Goal: Task Accomplishment & Management: Complete application form

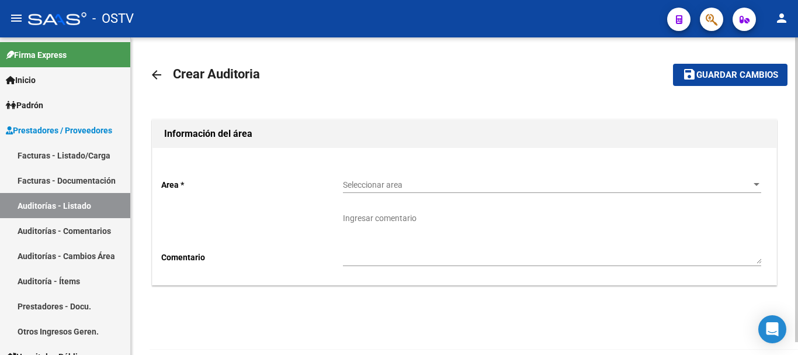
click at [410, 181] on span "Seleccionar area" at bounding box center [547, 185] width 408 height 10
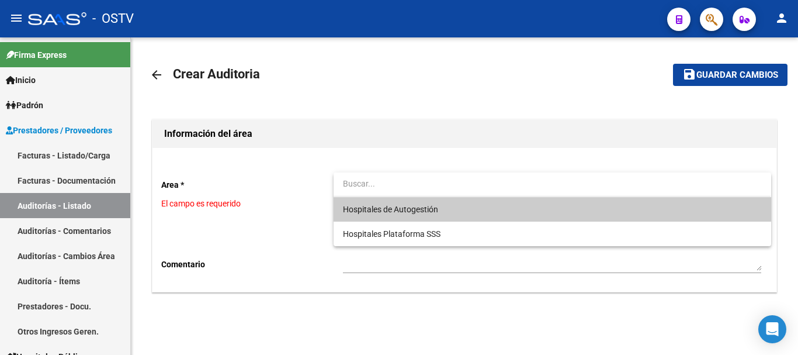
click at [402, 199] on span "Hospitales de Autogestión" at bounding box center [552, 209] width 418 height 25
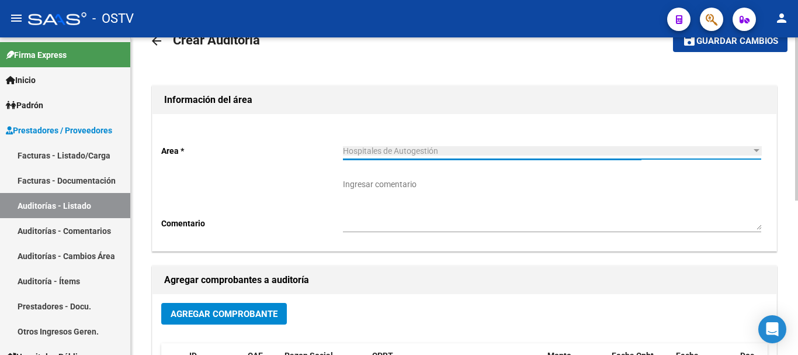
scroll to position [58, 0]
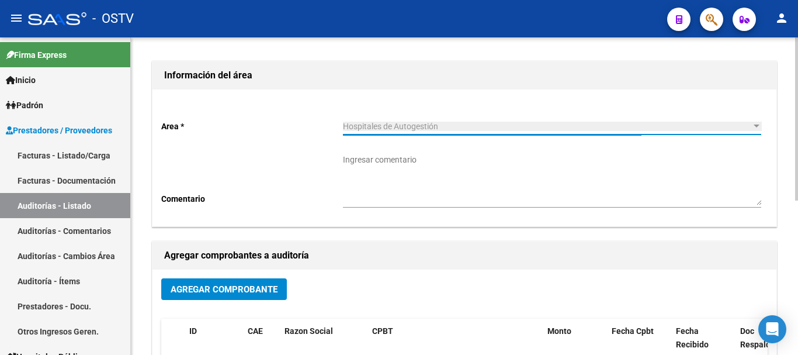
click at [253, 293] on span "Agregar Comprobante" at bounding box center [224, 289] width 107 height 11
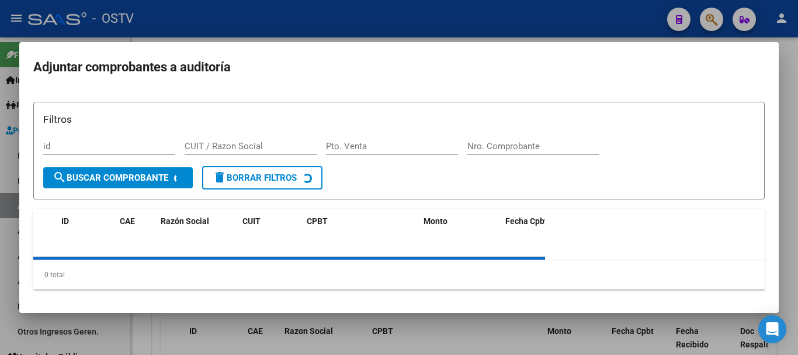
click at [513, 136] on div "Filtros id CUIT / Razon Social Pto. Venta Nro. Comprobante" at bounding box center [399, 139] width 712 height 54
click at [509, 148] on input "Nro. Comprobante" at bounding box center [534, 146] width 132 height 11
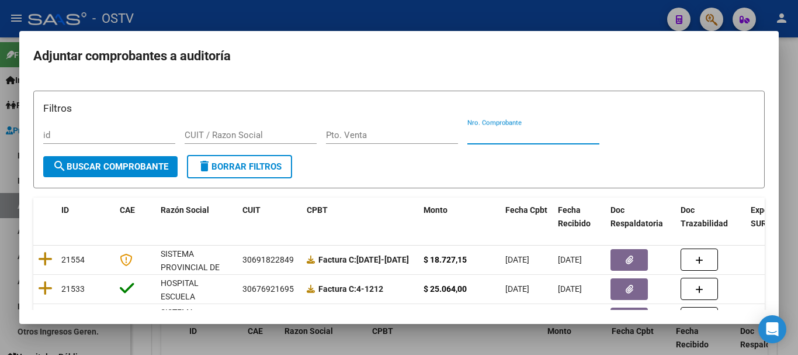
paste input "3165"
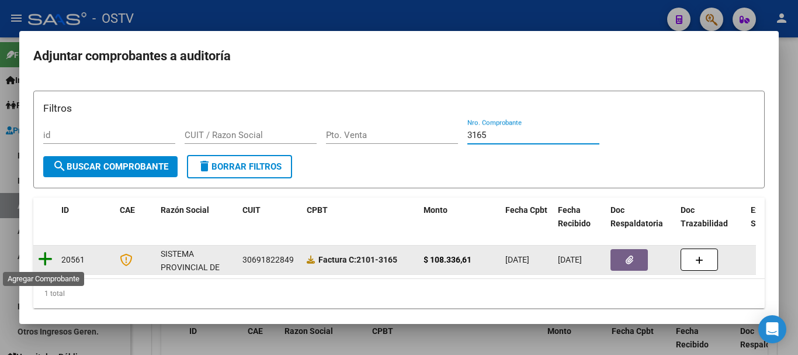
type input "3165"
click at [40, 256] on icon at bounding box center [45, 259] width 15 height 16
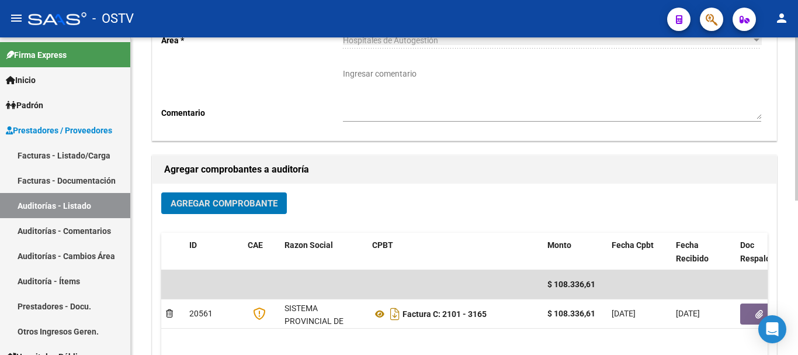
scroll to position [299, 0]
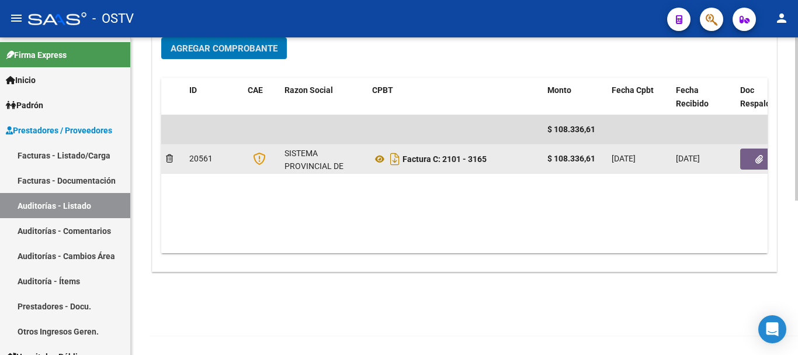
click at [755, 152] on button "button" at bounding box center [758, 158] width 37 height 21
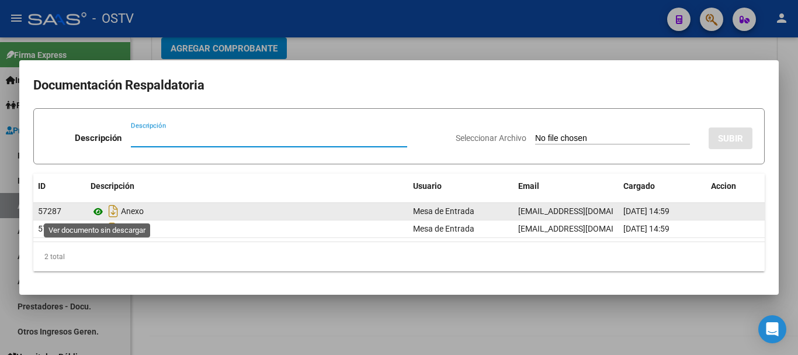
click at [91, 209] on icon at bounding box center [98, 212] width 15 height 14
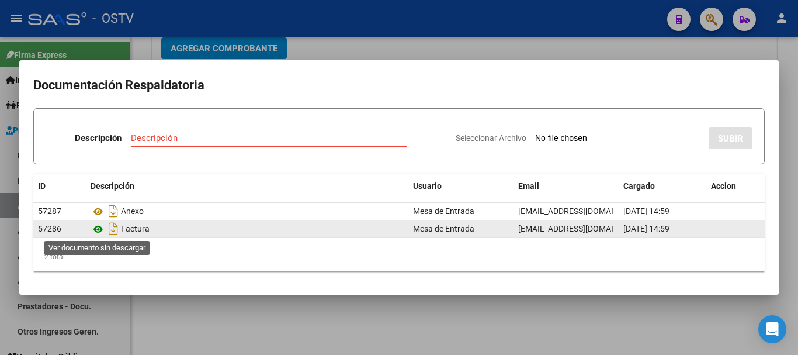
click at [99, 229] on icon at bounding box center [98, 229] width 15 height 14
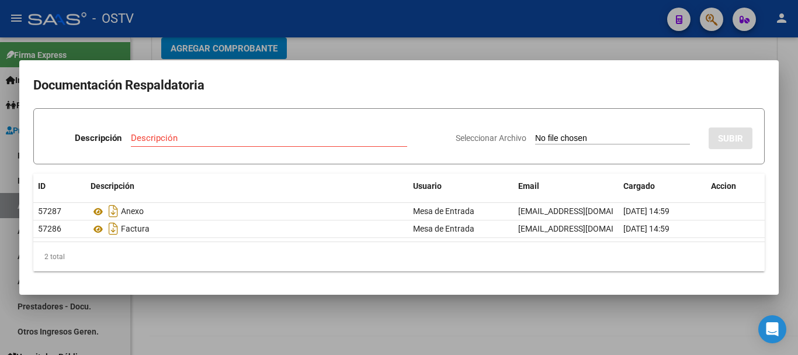
click at [411, 50] on div at bounding box center [399, 177] width 798 height 355
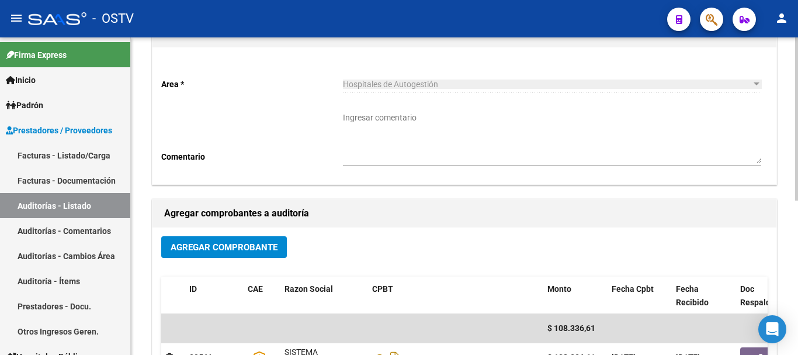
scroll to position [0, 0]
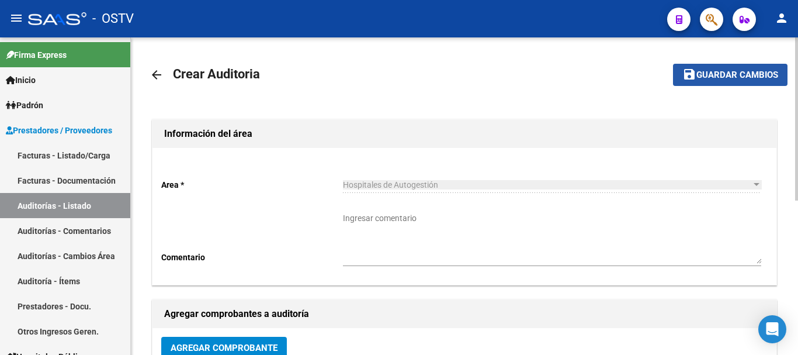
click at [759, 68] on button "save Guardar cambios" at bounding box center [730, 75] width 115 height 22
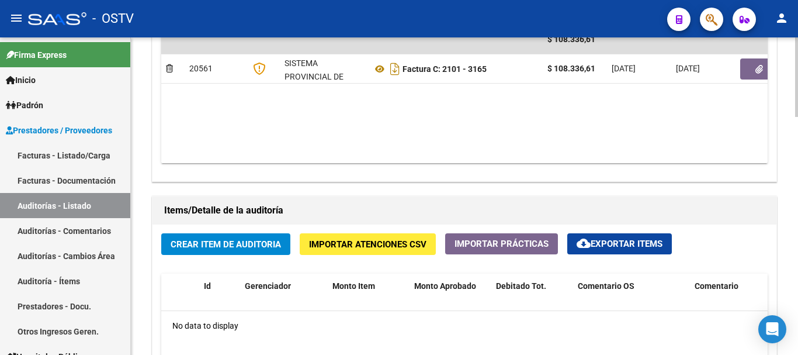
scroll to position [760, 0]
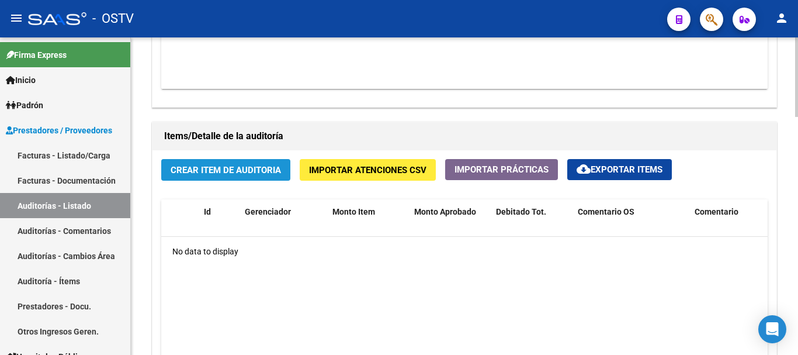
click at [232, 172] on span "Crear Item de Auditoria" at bounding box center [226, 170] width 110 height 11
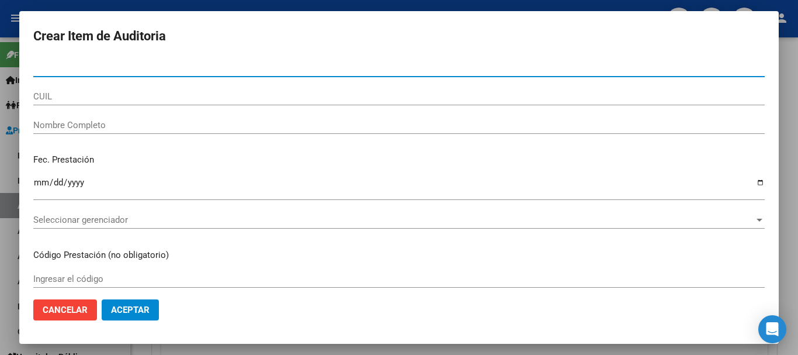
paste input "47499310"
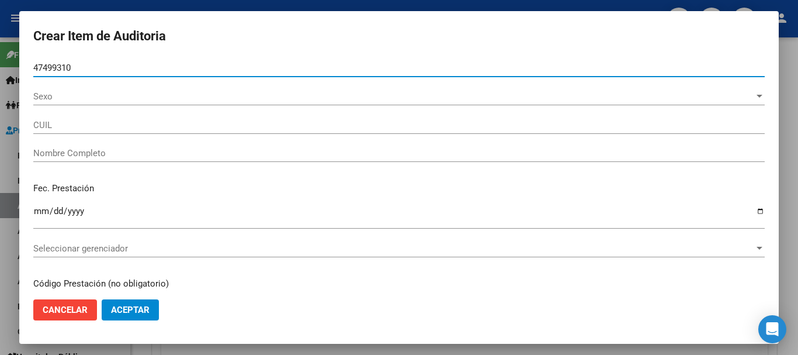
type input "47499310"
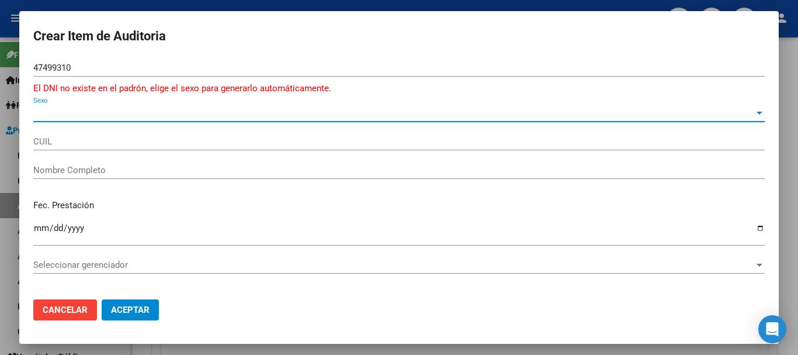
click at [86, 111] on span "Sexo" at bounding box center [393, 113] width 721 height 11
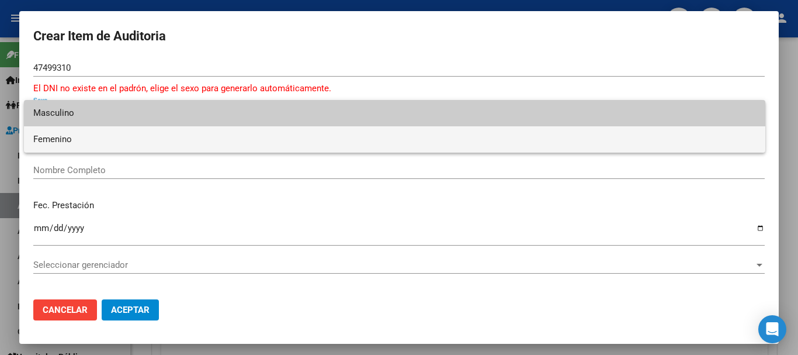
click at [57, 144] on span "Femenino" at bounding box center [394, 139] width 723 height 26
type input "27474993103"
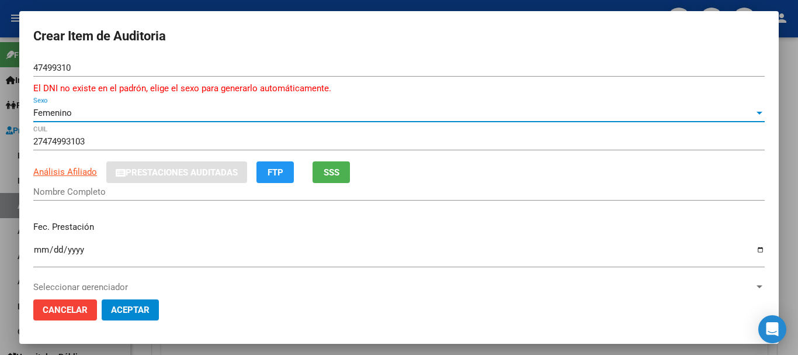
type input "[PERSON_NAME] [PERSON_NAME]"
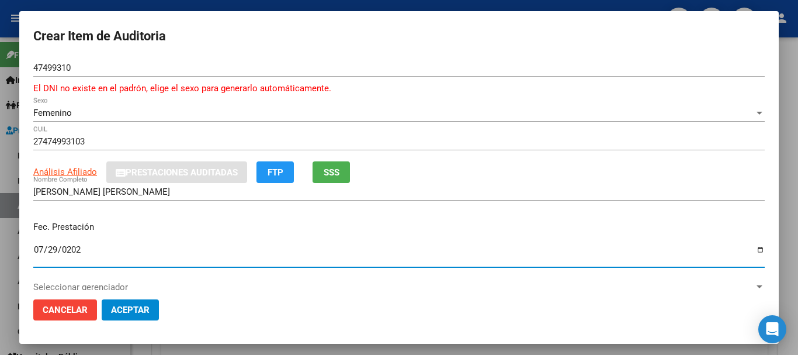
type input "[DATE]"
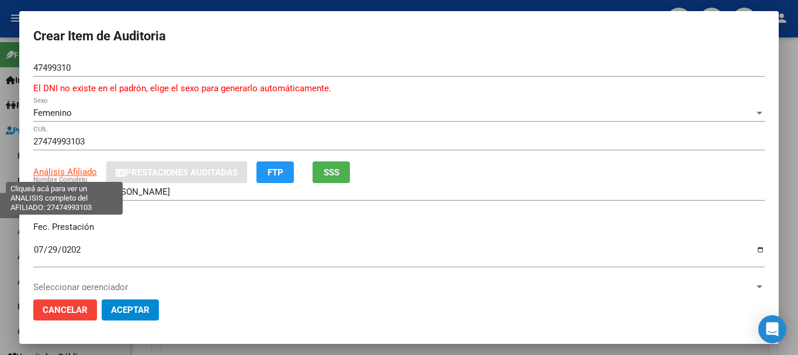
click at [78, 175] on span "Análisis Afiliado" at bounding box center [65, 172] width 64 height 11
type textarea "27474993103"
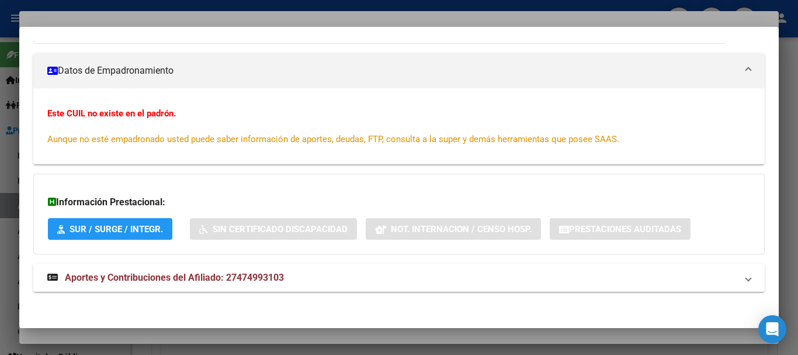
scroll to position [153, 0]
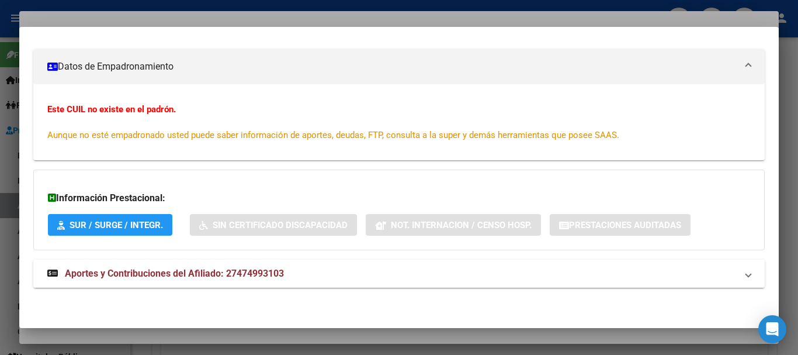
click at [289, 264] on mat-expansion-panel-header "Aportes y Contribuciones del Afiliado: 27474993103" at bounding box center [399, 273] width 732 height 28
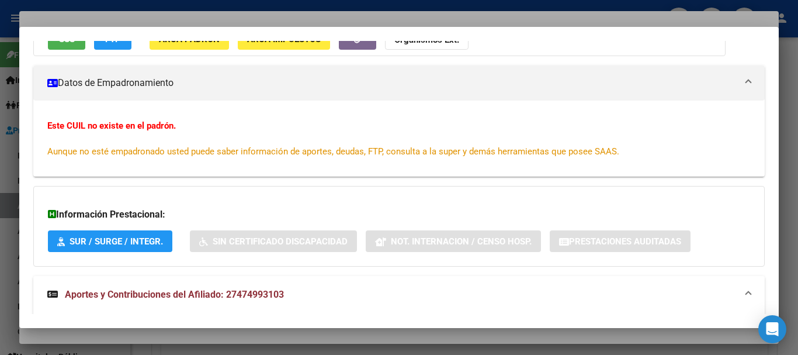
scroll to position [0, 0]
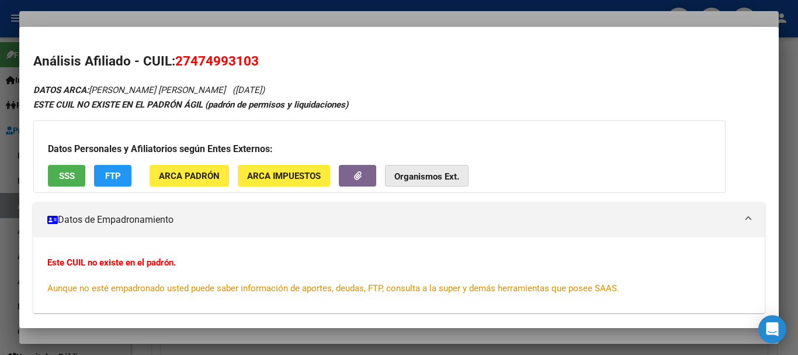
click at [407, 175] on strong "Organismos Ext." at bounding box center [426, 176] width 65 height 11
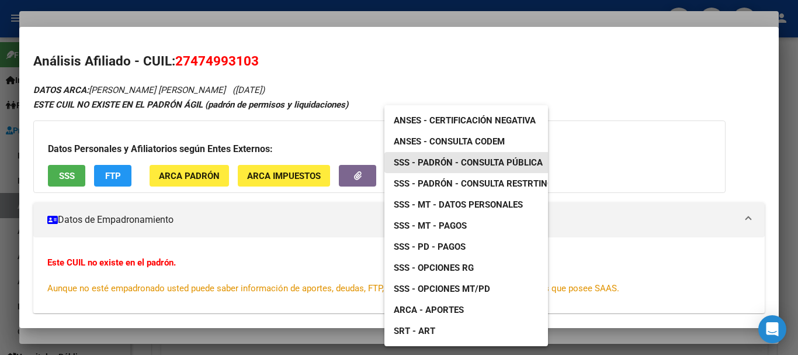
click at [522, 164] on span "SSS - Padrón - Consulta Pública" at bounding box center [468, 162] width 149 height 11
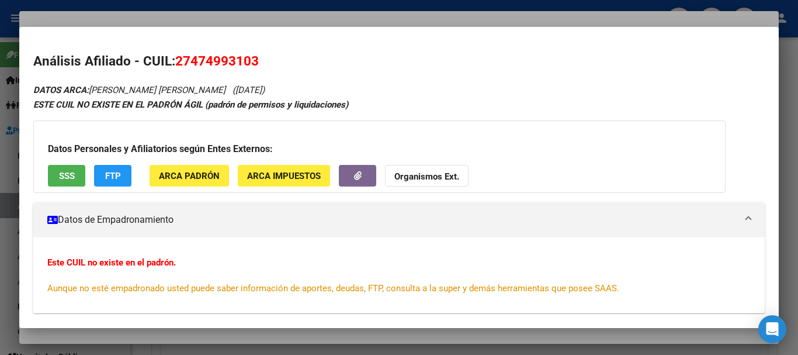
click at [283, 19] on div at bounding box center [399, 177] width 798 height 355
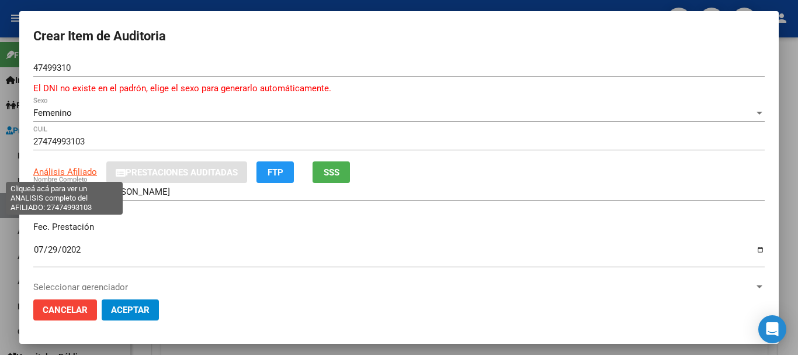
click at [60, 175] on span "Análisis Afiliado" at bounding box center [65, 172] width 64 height 11
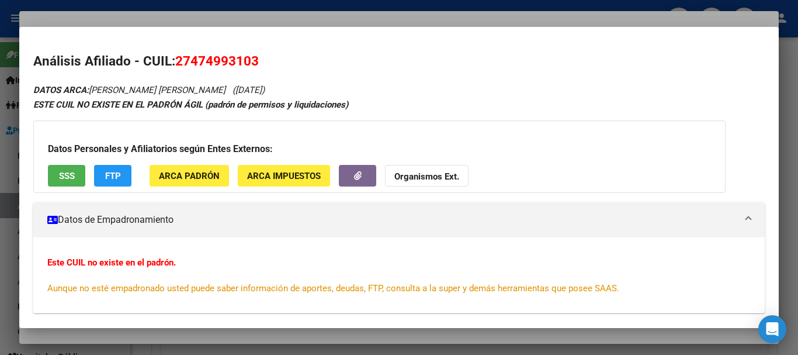
click at [154, 14] on div at bounding box center [399, 177] width 798 height 355
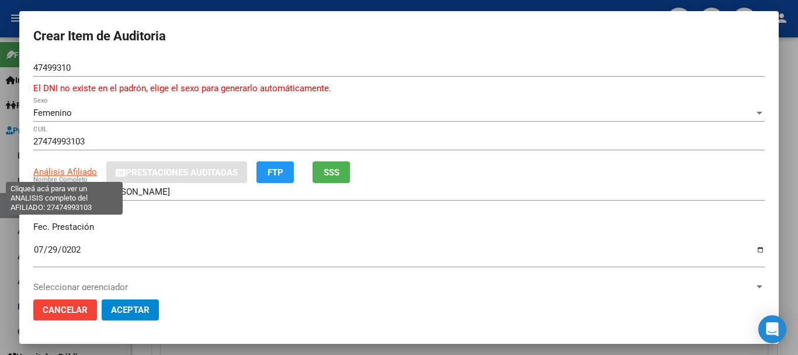
click at [64, 174] on span "Análisis Afiliado" at bounding box center [65, 172] width 64 height 11
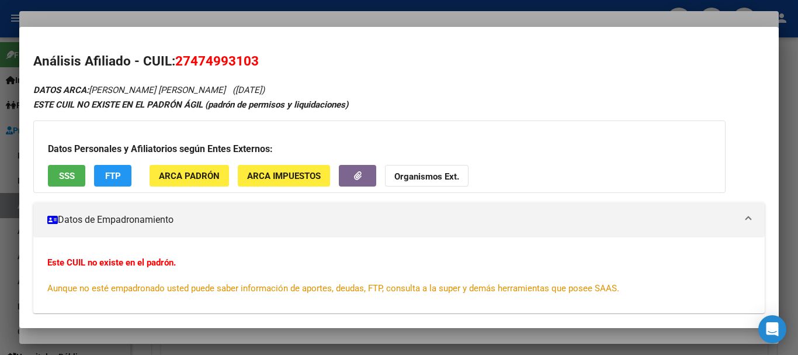
click at [268, 12] on div at bounding box center [399, 177] width 798 height 355
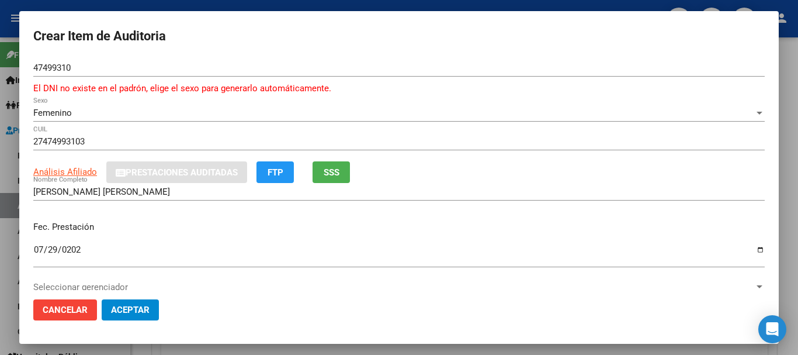
click at [65, 113] on span "Femenino" at bounding box center [52, 113] width 39 height 11
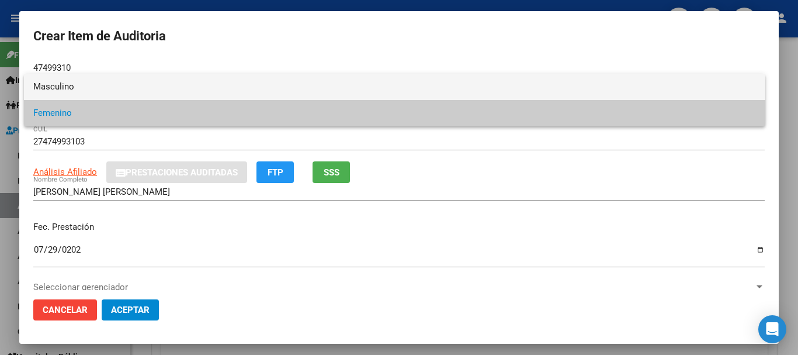
click at [79, 84] on span "Masculino" at bounding box center [394, 87] width 723 height 26
type input "20474993109"
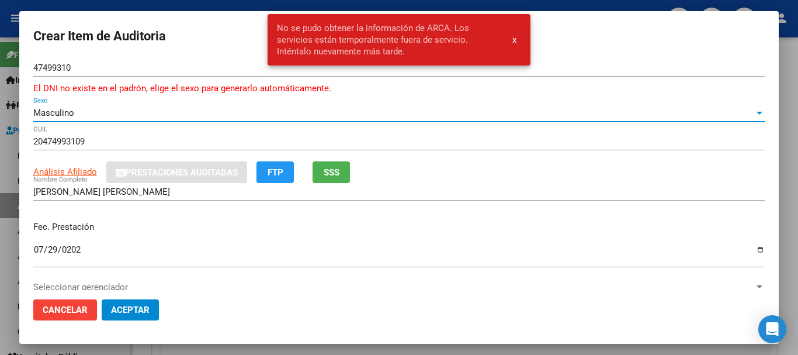
click at [538, 117] on div "Masculino" at bounding box center [393, 113] width 721 height 11
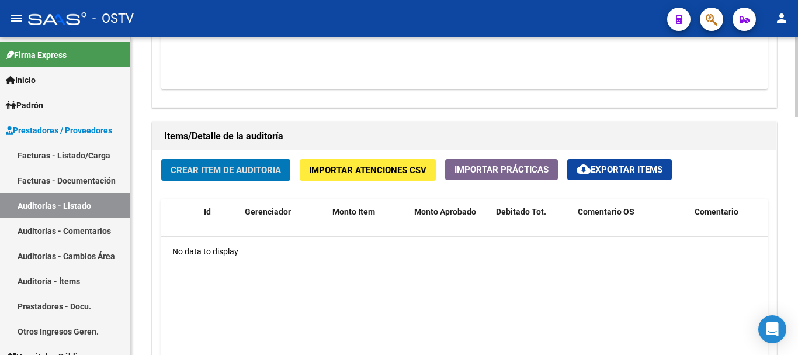
click at [161, 159] on button "Crear Item de Auditoria" at bounding box center [225, 170] width 129 height 22
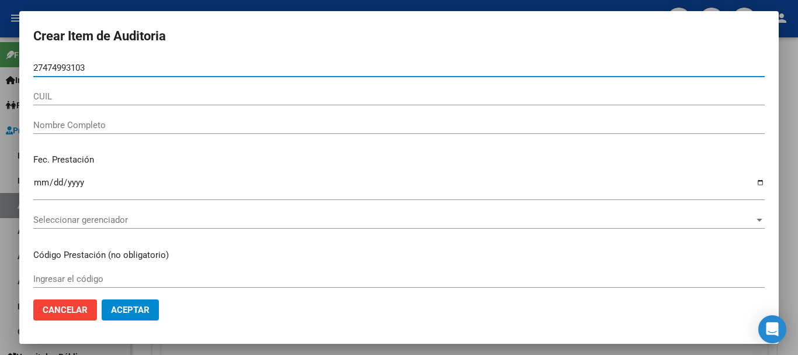
type input "27474993103"
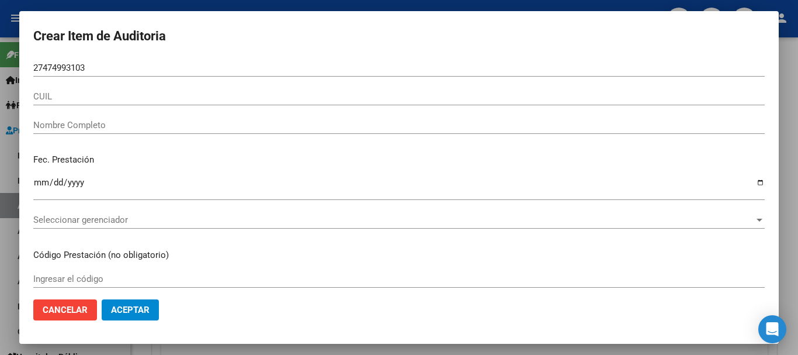
click at [798, 163] on div at bounding box center [399, 177] width 798 height 355
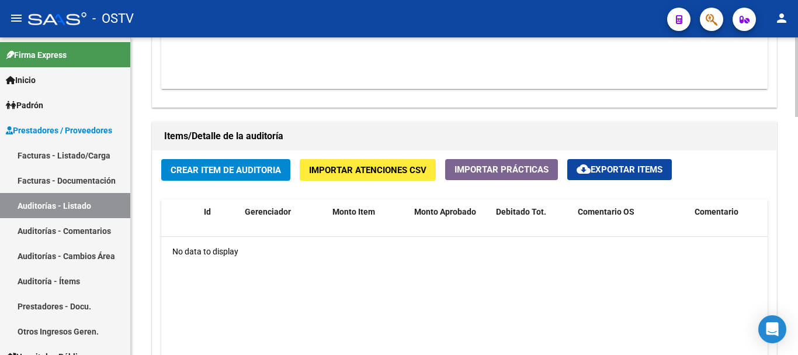
click at [208, 160] on button "Crear Item de Auditoria" at bounding box center [225, 170] width 129 height 22
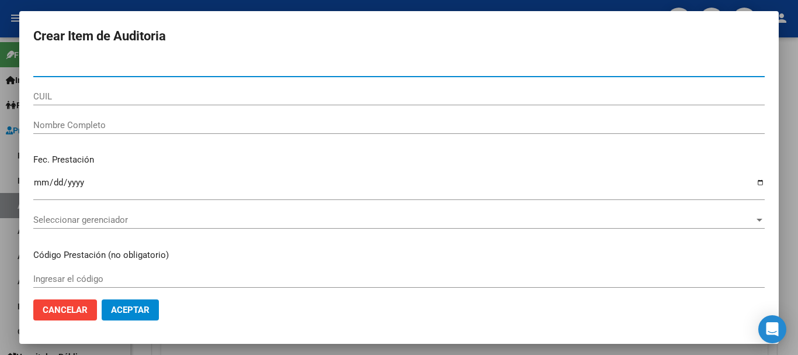
paste input "47499310"
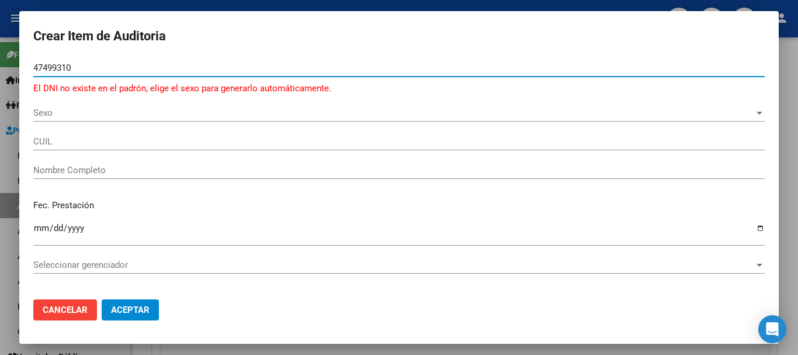
type input "47499310"
click at [39, 110] on span "Sexo" at bounding box center [393, 113] width 721 height 11
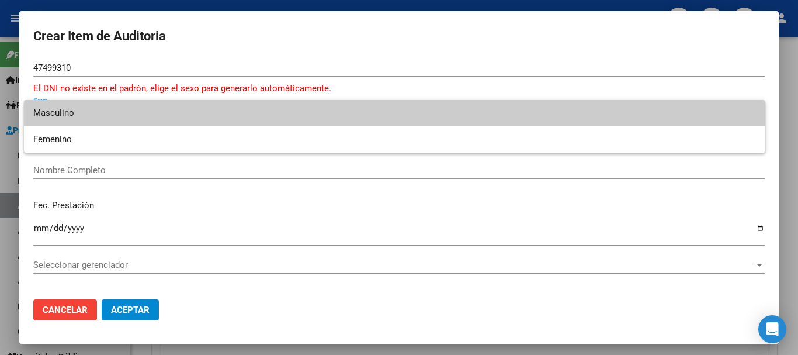
click at [63, 115] on span "Masculino" at bounding box center [394, 113] width 723 height 26
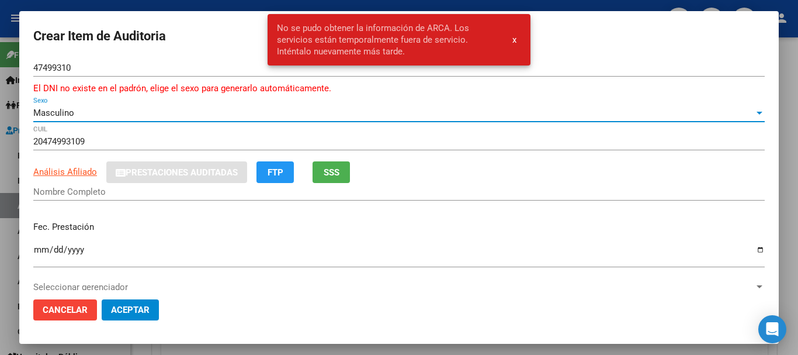
click at [67, 112] on span "Masculino" at bounding box center [53, 113] width 41 height 11
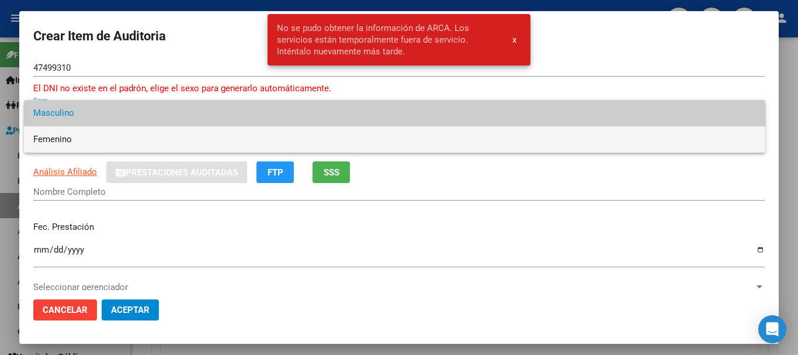
click at [69, 139] on span "Femenino" at bounding box center [394, 139] width 723 height 26
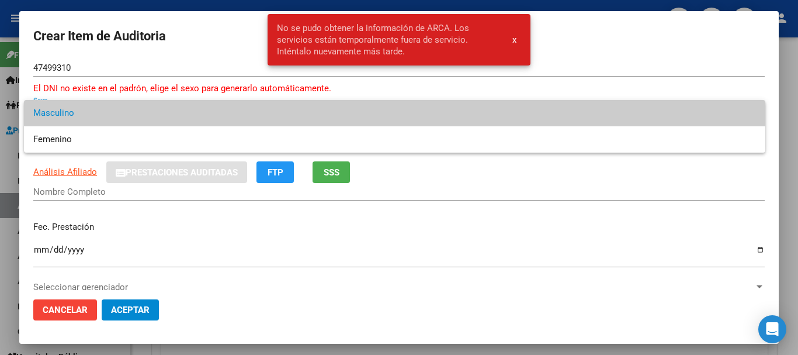
type input "27474993103"
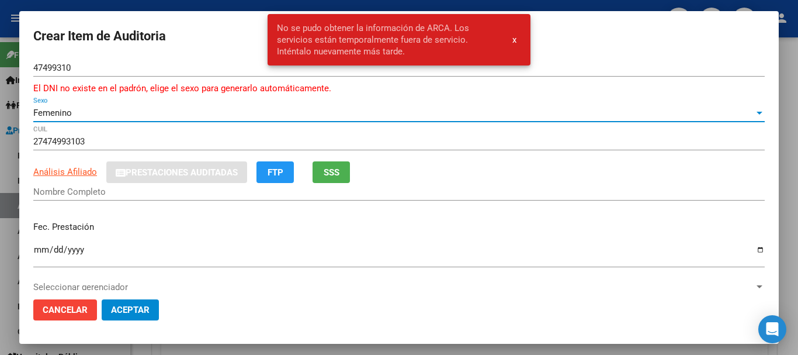
type input "[PERSON_NAME] [PERSON_NAME]"
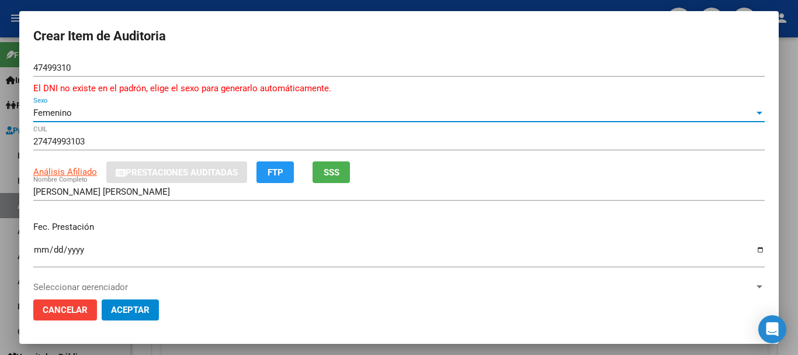
click at [29, 254] on mat-dialog-content "47499310 Nro Documento El DNI no existe en el padrón, elige el sexo para genera…" at bounding box center [399, 174] width 760 height 231
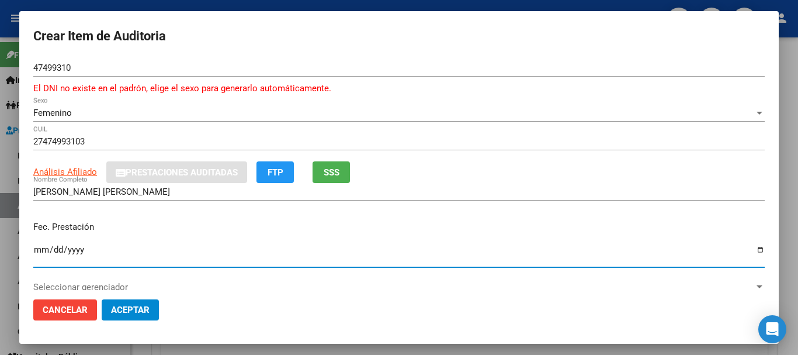
click at [39, 250] on input "Ingresar la fecha" at bounding box center [399, 254] width 732 height 19
type input "[DATE]"
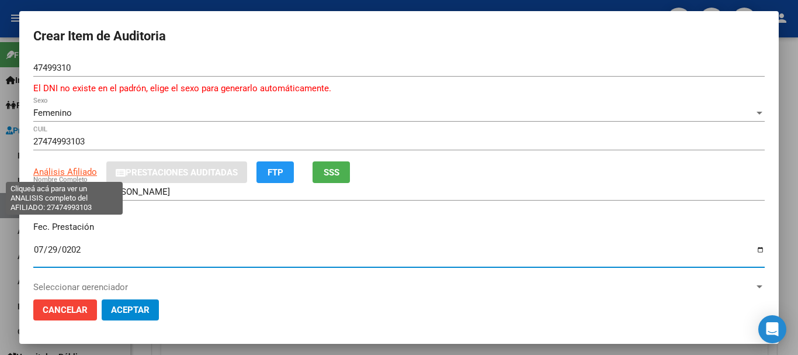
click at [63, 176] on span "Análisis Afiliado" at bounding box center [65, 172] width 64 height 11
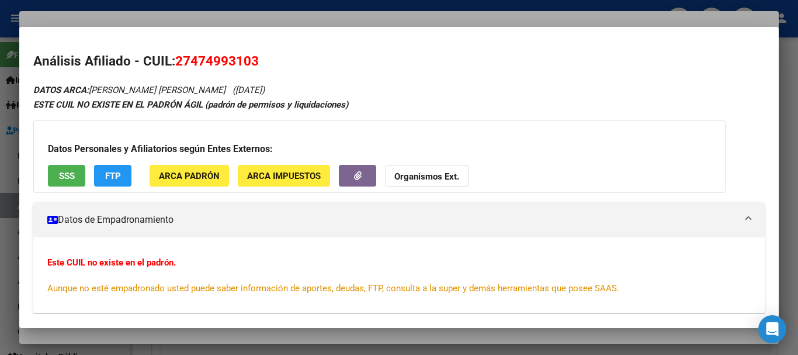
click at [461, 164] on div "Datos Personales y Afiliatorios según Entes Externos: SSS FTP ARCA Padrón ARCA …" at bounding box center [379, 156] width 693 height 72
click at [452, 169] on button "Organismos Ext." at bounding box center [427, 176] width 84 height 22
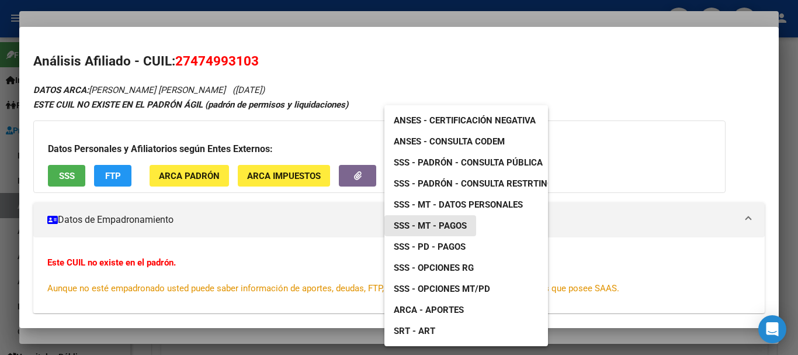
click at [463, 220] on span "SSS - MT - Pagos" at bounding box center [430, 225] width 73 height 11
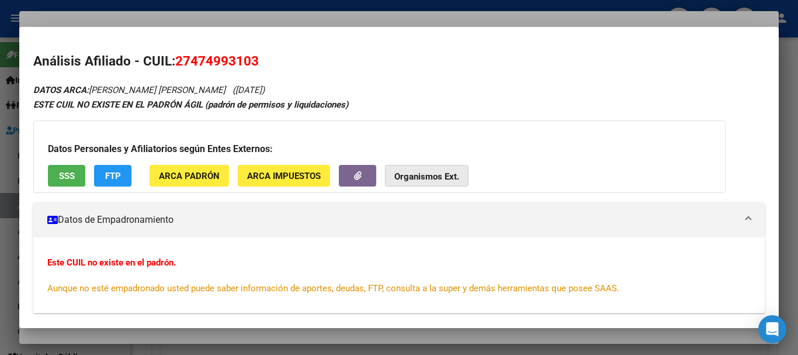
click at [438, 177] on strong "Organismos Ext." at bounding box center [426, 176] width 65 height 11
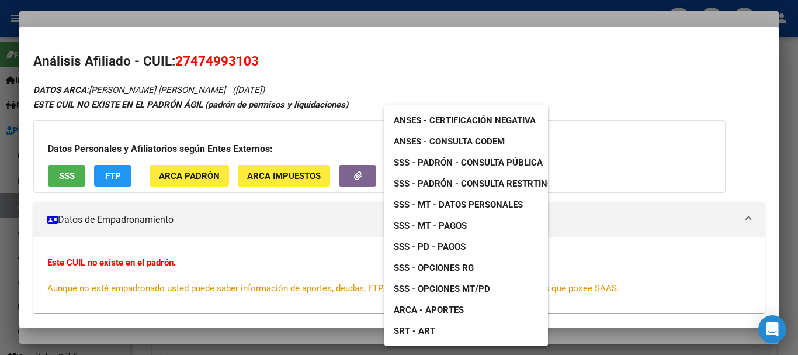
click at [499, 161] on span "SSS - Padrón - Consulta Pública" at bounding box center [468, 162] width 149 height 11
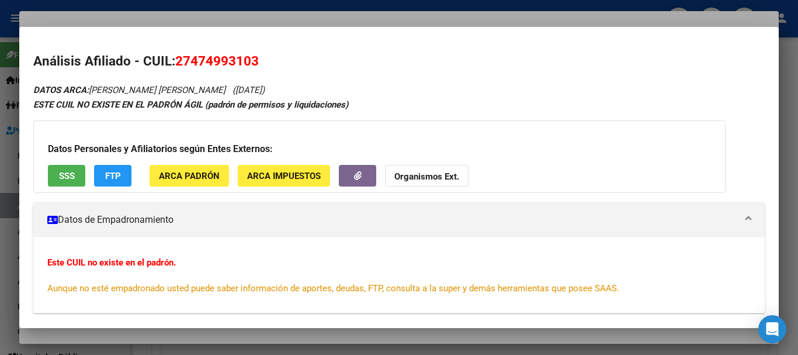
click at [410, 171] on span "Organismos Ext." at bounding box center [426, 176] width 65 height 11
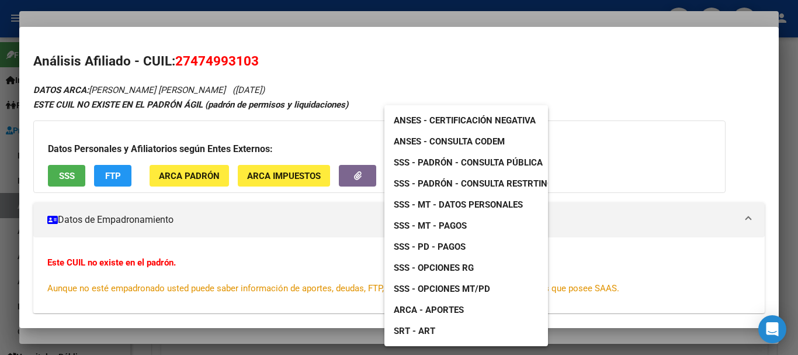
click at [463, 227] on span "SSS - MT - Pagos" at bounding box center [430, 225] width 73 height 11
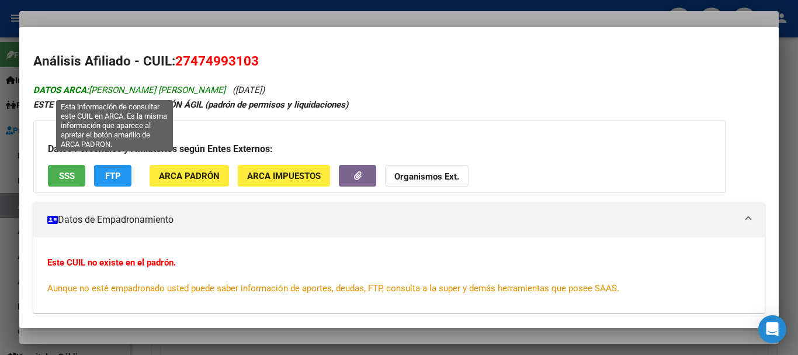
drag, startPoint x: 193, startPoint y: 90, endPoint x: 91, endPoint y: 85, distance: 103.0
click at [91, 85] on span "DATOS ARCA: [PERSON_NAME] [PERSON_NAME]" at bounding box center [129, 90] width 192 height 11
copy span "[PERSON_NAME] [PERSON_NAME]"
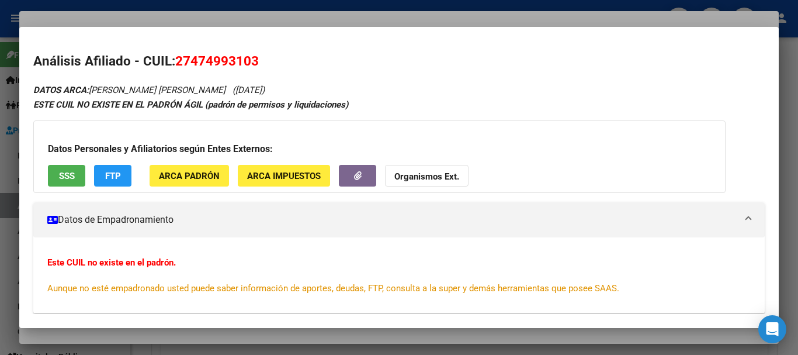
click at [289, 20] on div at bounding box center [399, 177] width 798 height 355
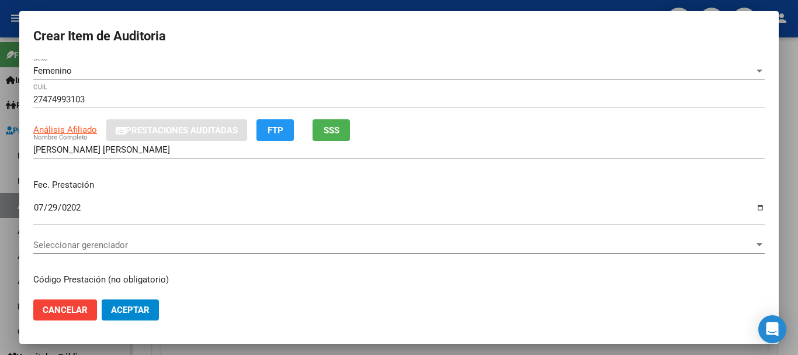
scroll to position [58, 0]
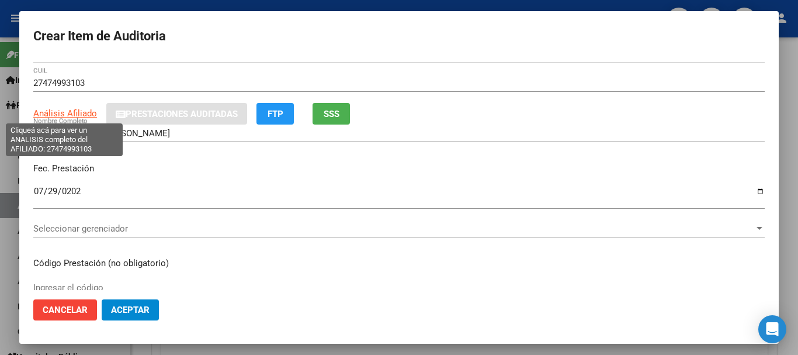
click at [59, 116] on span "Análisis Afiliado" at bounding box center [65, 113] width 64 height 11
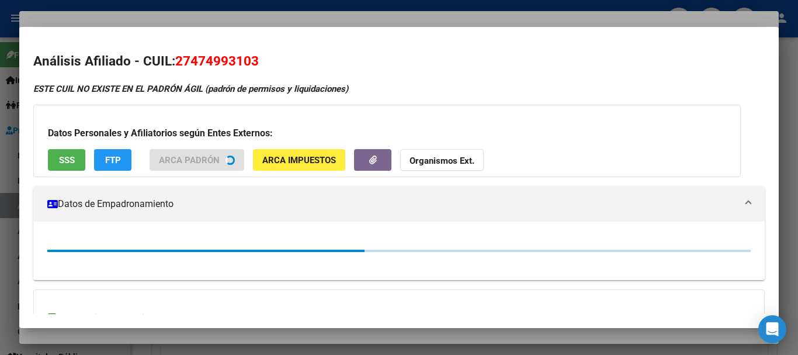
click at [447, 163] on strong "Organismos Ext." at bounding box center [442, 160] width 65 height 11
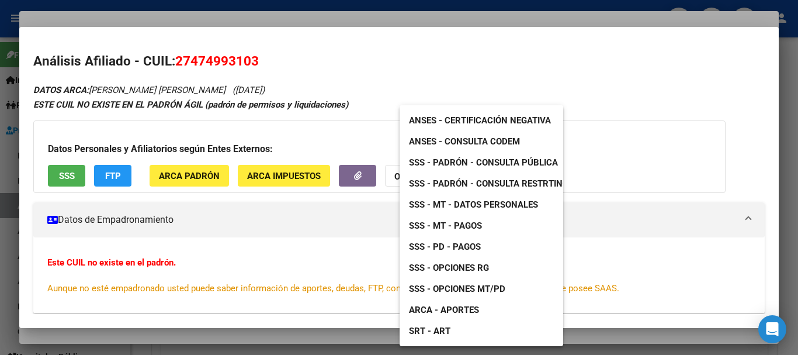
click at [493, 155] on link "SSS - Padrón - Consulta Pública" at bounding box center [484, 162] width 168 height 21
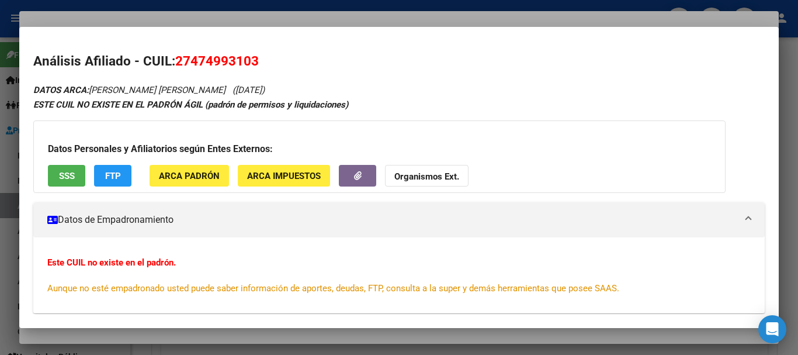
click at [389, 18] on div at bounding box center [399, 177] width 798 height 355
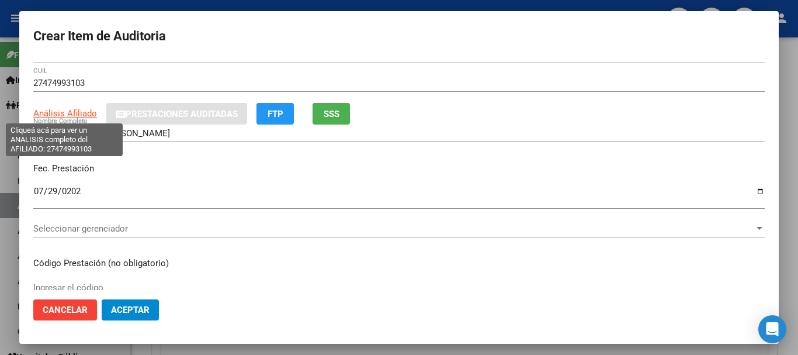
click at [82, 115] on span "Análisis Afiliado" at bounding box center [65, 113] width 64 height 11
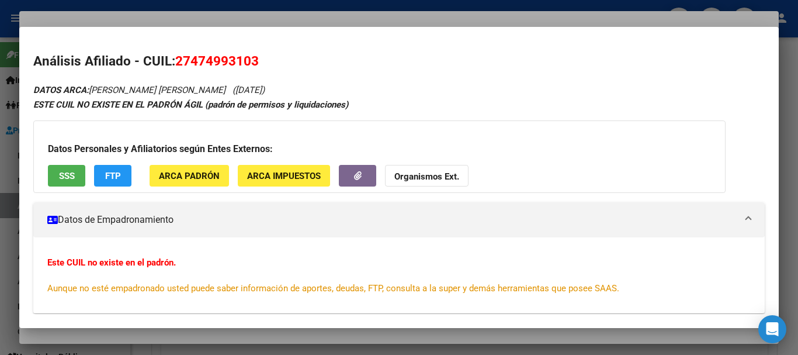
click at [444, 157] on div "Datos Personales y Afiliatorios según Entes Externos: SSS FTP ARCA Padrón ARCA …" at bounding box center [379, 156] width 693 height 72
click at [434, 174] on strong "Organismos Ext." at bounding box center [426, 176] width 65 height 11
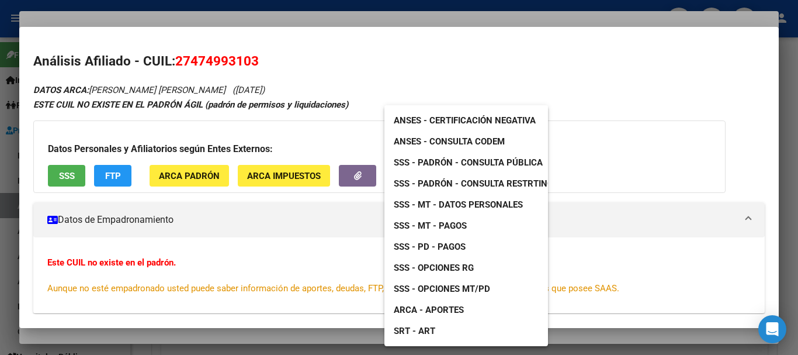
click at [476, 207] on span "SSS - MT - Datos Personales" at bounding box center [458, 204] width 129 height 11
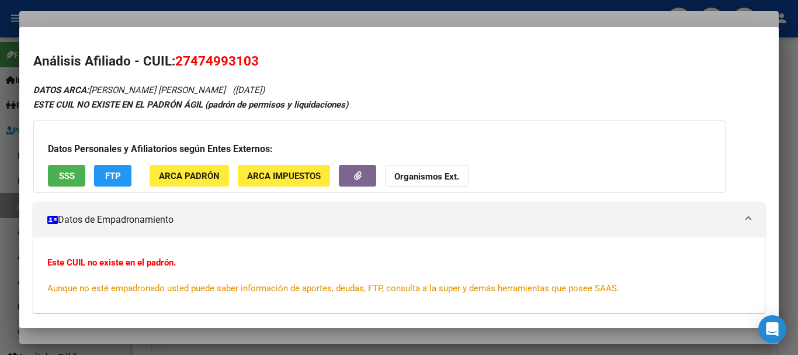
click at [307, 12] on div at bounding box center [399, 177] width 798 height 355
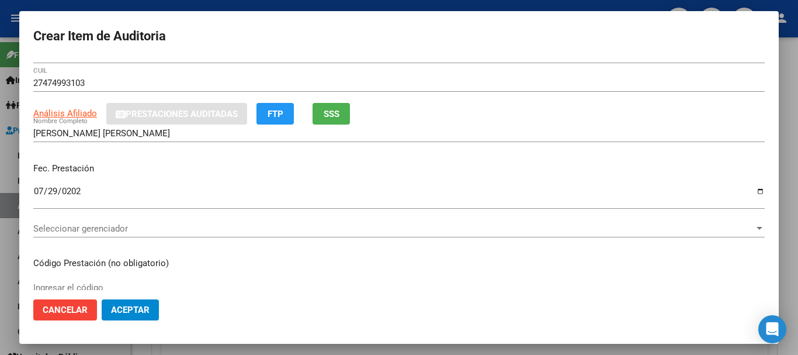
click at [539, 159] on div "Fec. Prestación [DATE] Ingresar la fecha" at bounding box center [399, 186] width 732 height 67
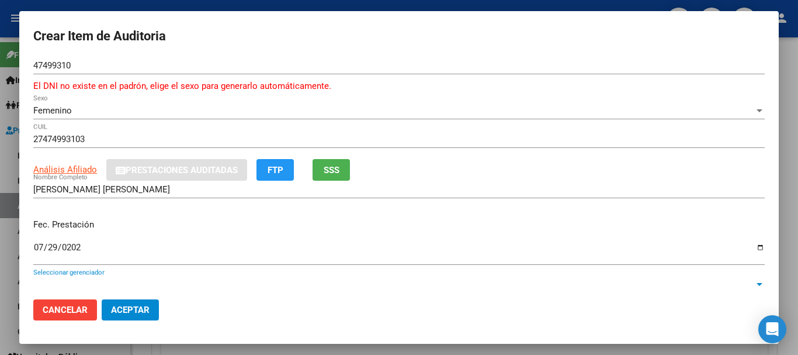
scroll to position [171, 0]
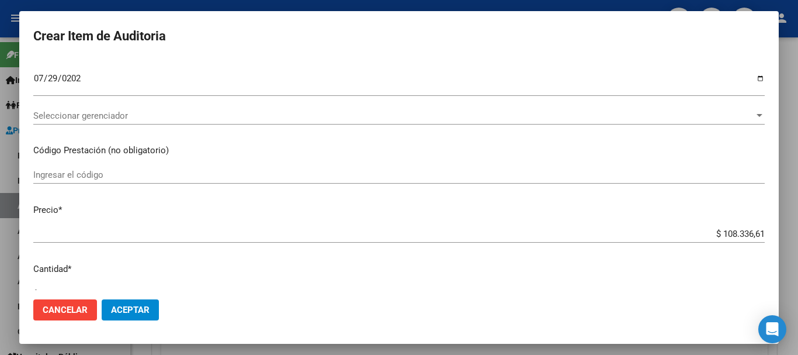
click at [257, 130] on div "Seleccionar gerenciador Seleccionar gerenciador" at bounding box center [399, 121] width 732 height 29
drag, startPoint x: 313, startPoint y: 194, endPoint x: 361, endPoint y: 202, distance: 47.9
click at [316, 193] on div "Ingresar el código" at bounding box center [399, 180] width 732 height 29
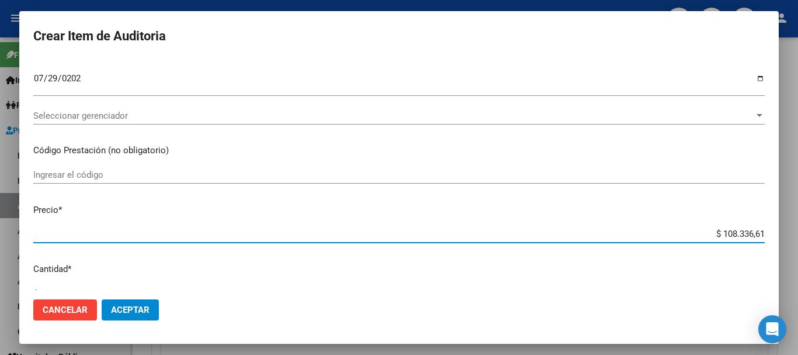
type input "$ 0,01"
type input "$ 0,12"
type input "$ 1,23"
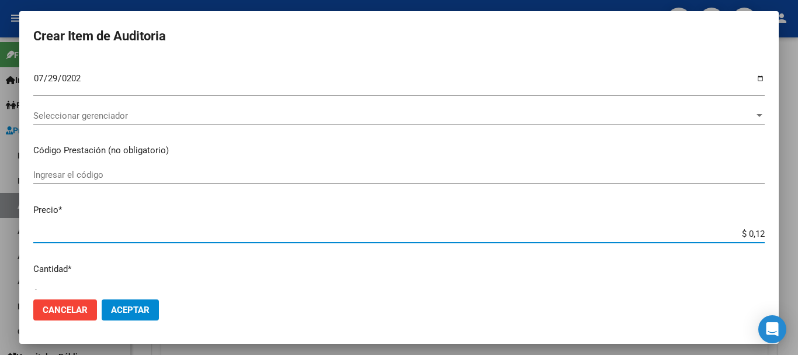
type input "$ 1,23"
type input "$ 12,38"
type input "$ 123,83"
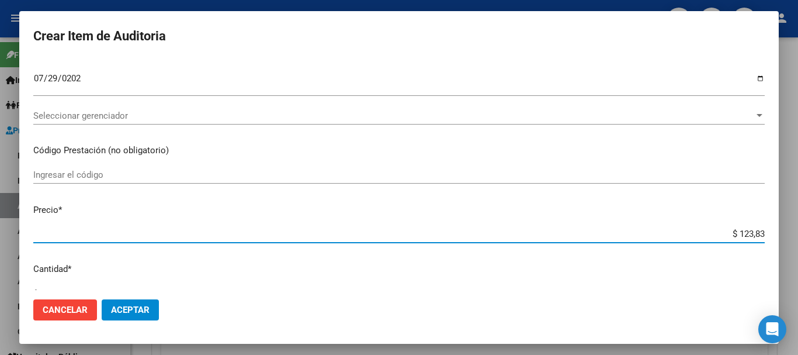
type input "$ 1.238,33"
type input "$ 12.383,33"
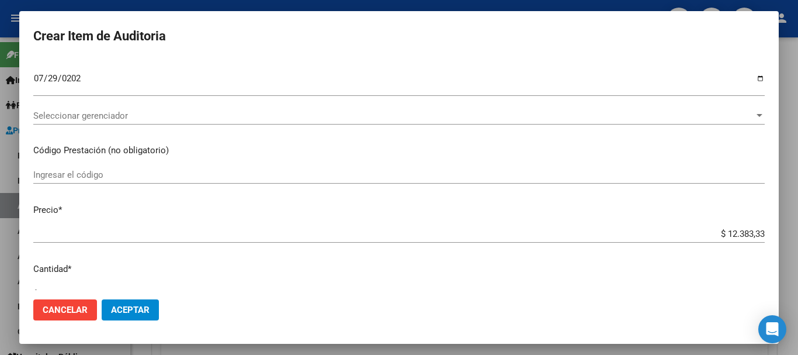
scroll to position [408, 0]
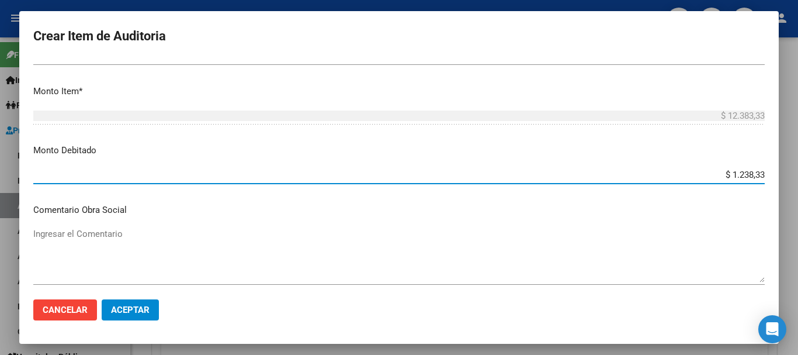
type input "$ 12.383,33"
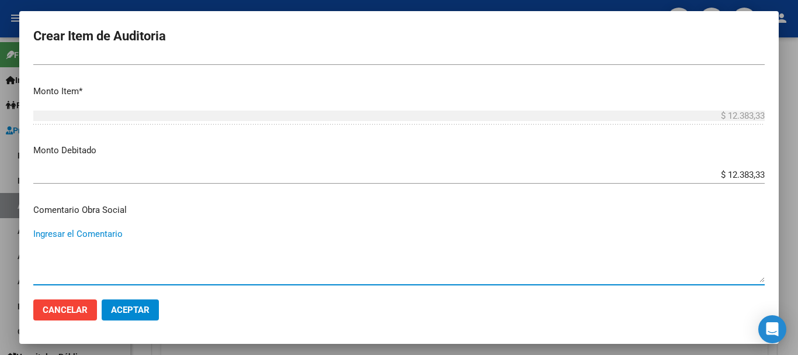
scroll to position [569, 0]
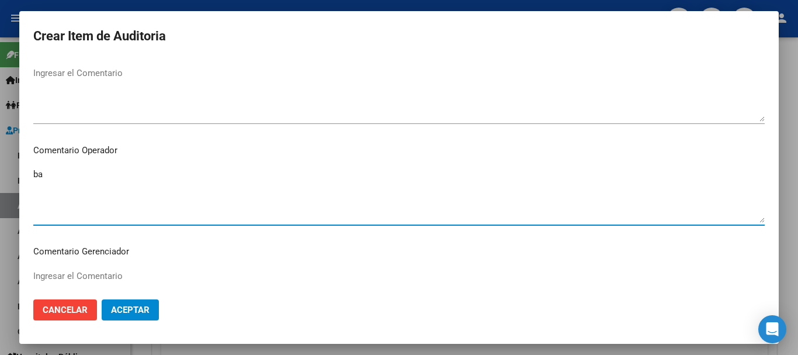
type textarea "b"
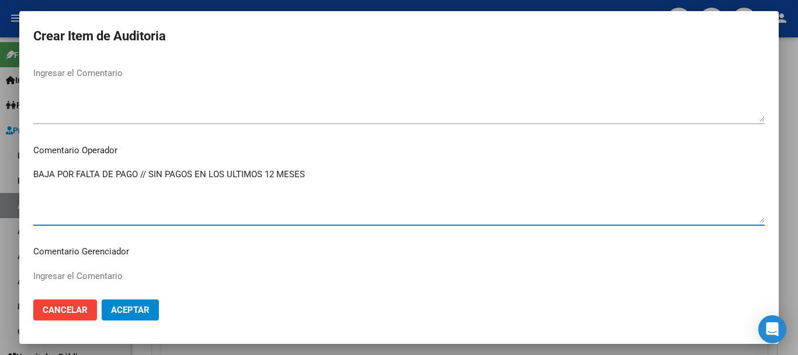
type textarea "BAJA POR FALTA DE PAGO // SIN PAGOS EN LOS ULTIMOS 12 MESES"
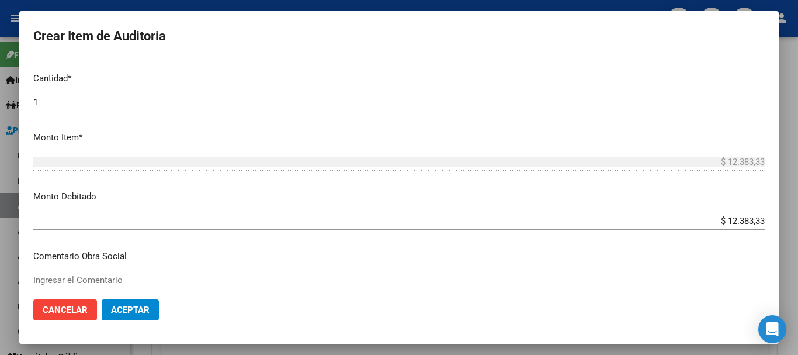
scroll to position [836, 0]
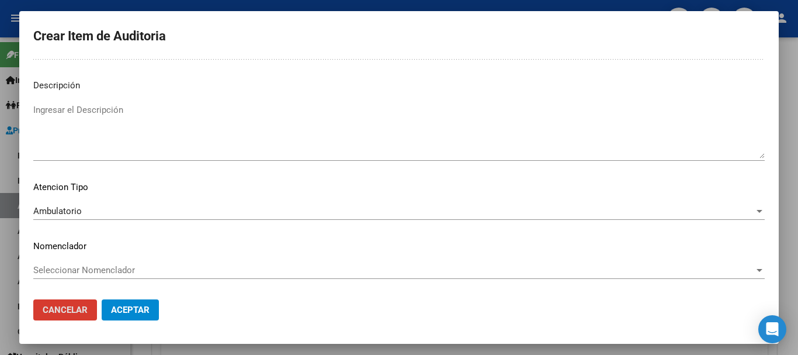
click at [33, 299] on button "Cancelar" at bounding box center [65, 309] width 64 height 21
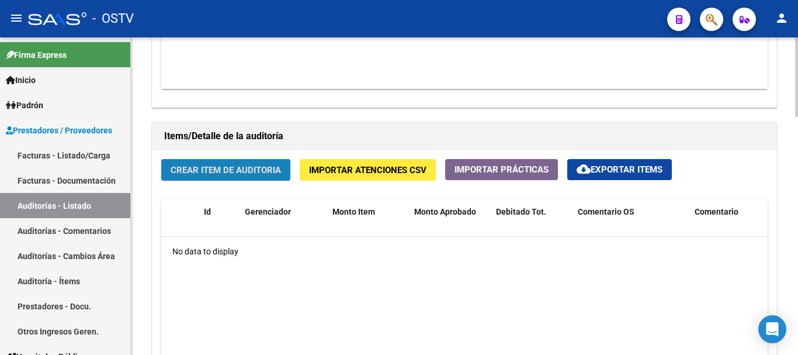
click at [225, 175] on span "Crear Item de Auditoria" at bounding box center [226, 170] width 110 height 11
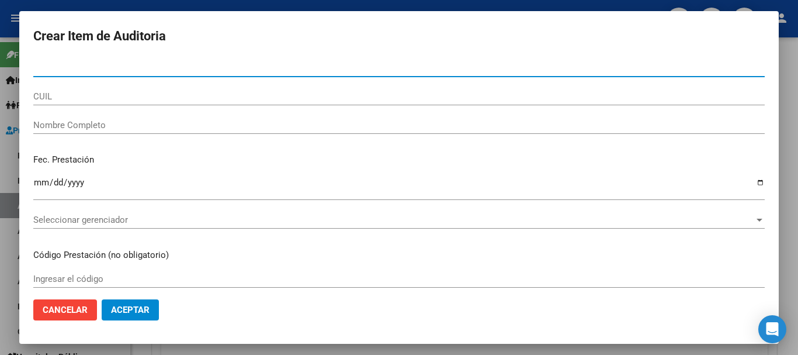
paste input "47499310"
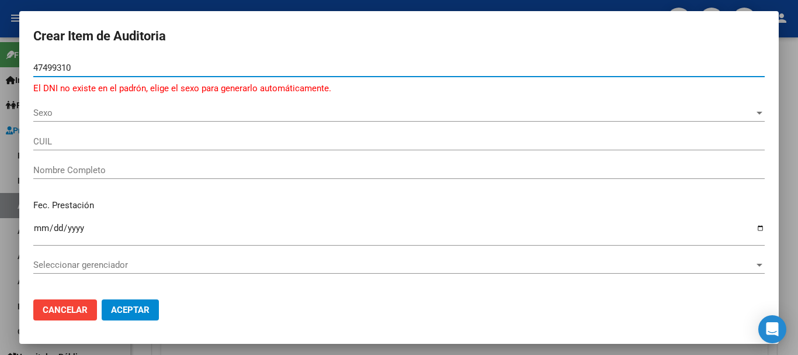
type input "47499310"
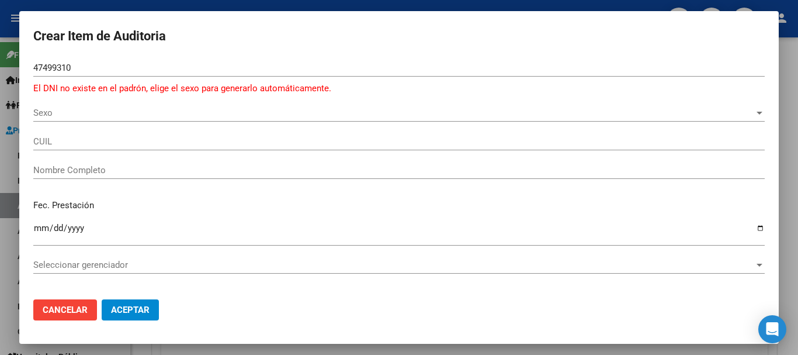
click at [54, 105] on div "Sexo Sexo" at bounding box center [399, 113] width 732 height 18
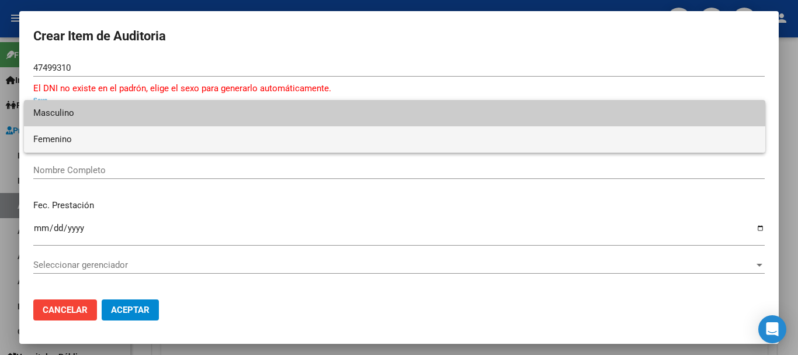
click at [51, 136] on span "Femenino" at bounding box center [394, 139] width 723 height 26
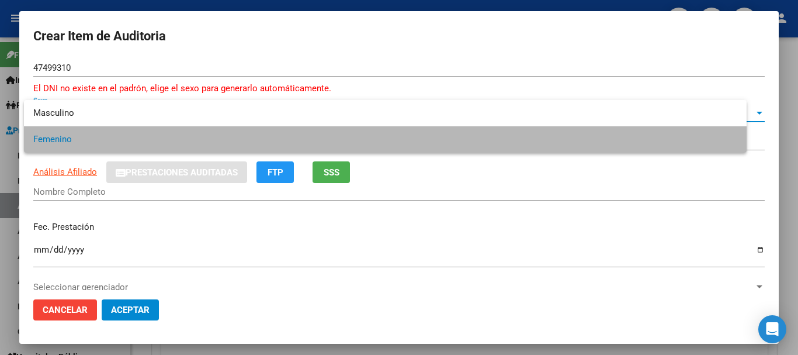
type input "27474993103"
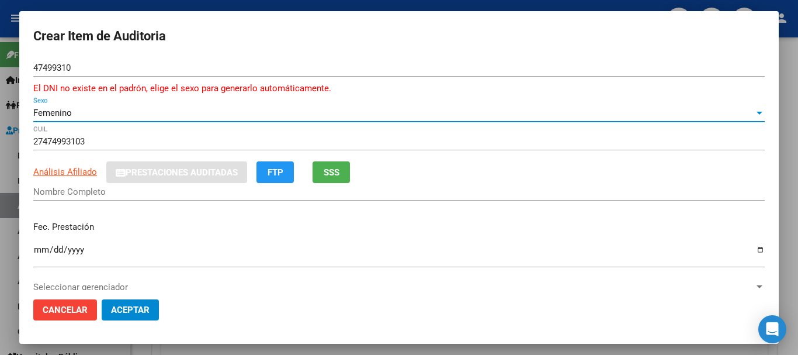
type input "[PERSON_NAME] [PERSON_NAME]"
click at [40, 254] on input "Ingresar la fecha" at bounding box center [399, 254] width 732 height 19
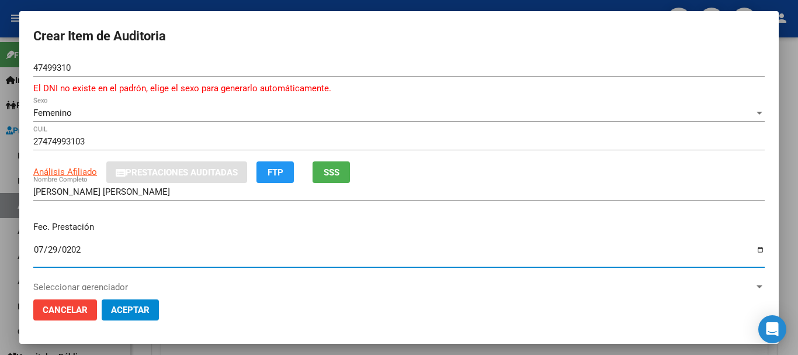
type input "[DATE]"
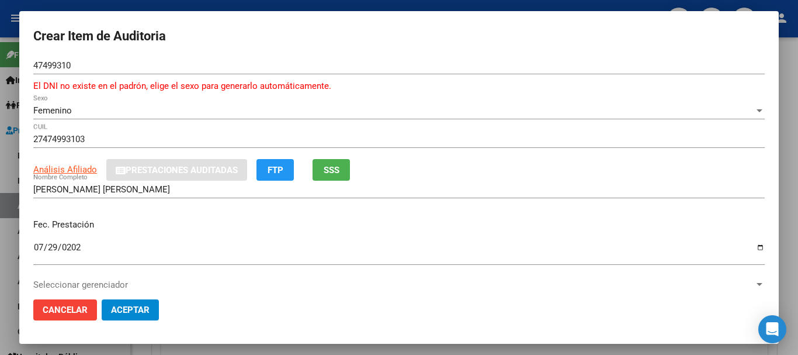
scroll to position [171, 0]
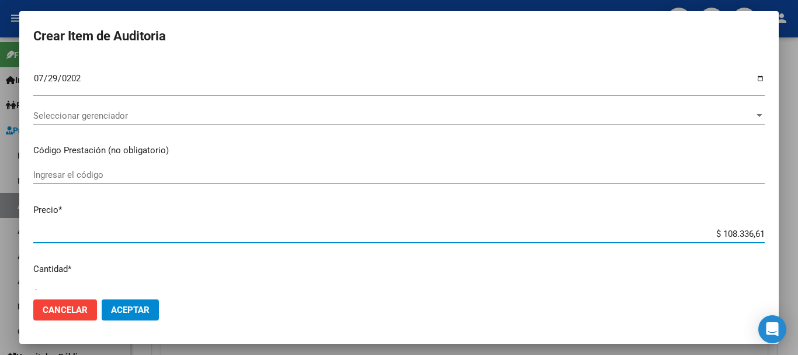
type input "$ 0,01"
type input "$ 0,13"
type input "$ 0,01"
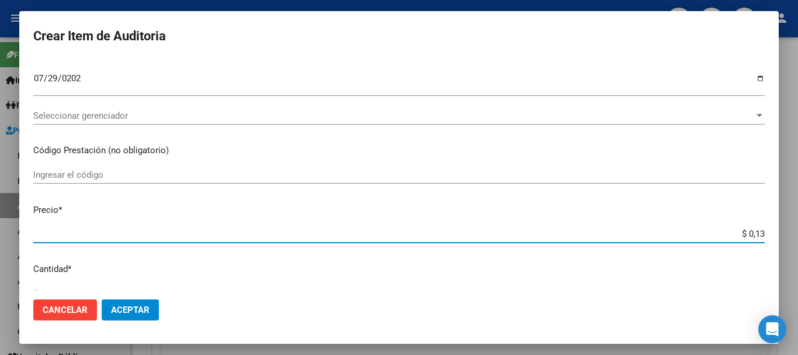
type input "$ 0,01"
type input "$ 0,12"
type input "$ 1,28"
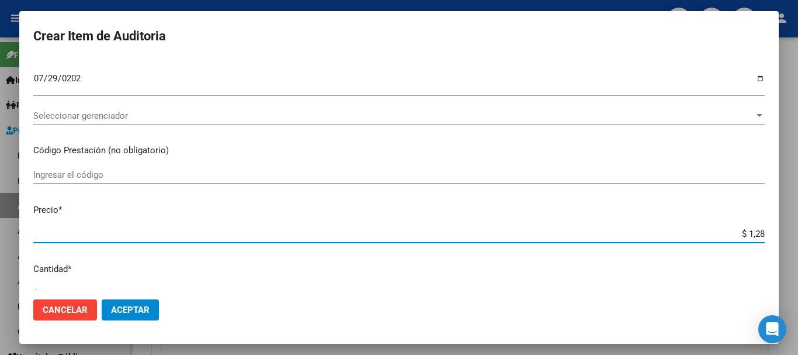
type input "$ 12,83"
type input "$ 128,33"
type input "$ 1.283,33"
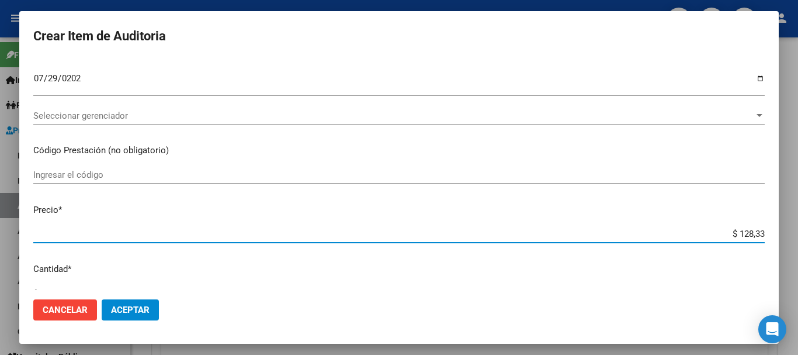
type input "$ 1.283,33"
type input "$ 12.833,33"
type input "$ 1.283,33"
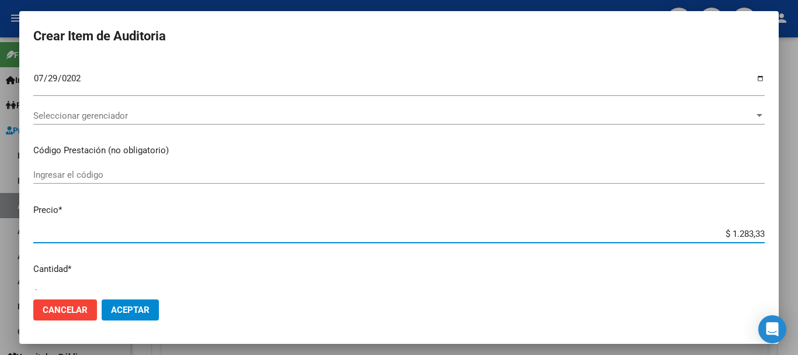
type input "$ 128,33"
type input "$ 12,83"
type input "$ 1,28"
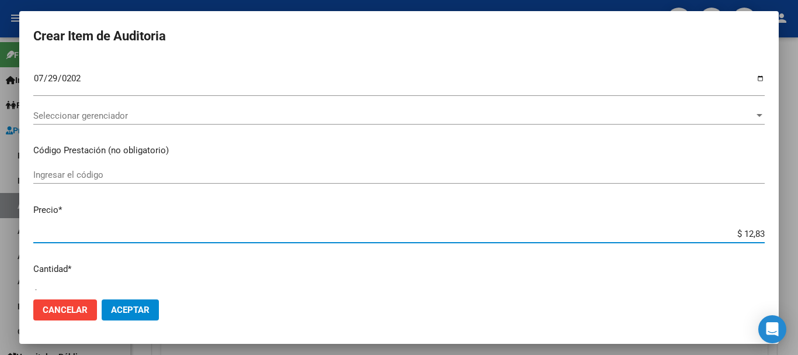
type input "$ 1,28"
type input "$ 0,12"
type input "$ 0,01"
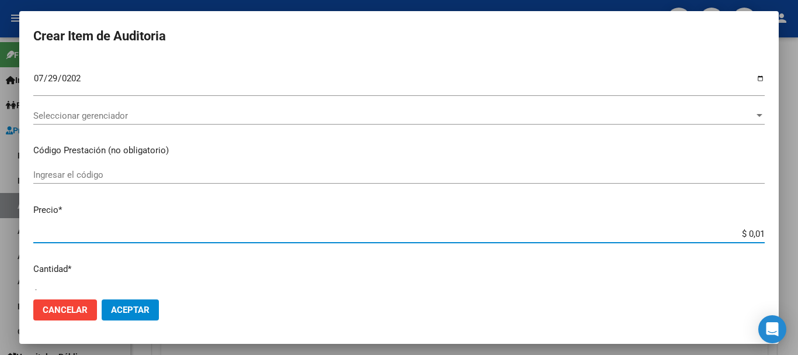
type input "$ 0,12"
type input "$ 1,23"
type input "$ 12,38"
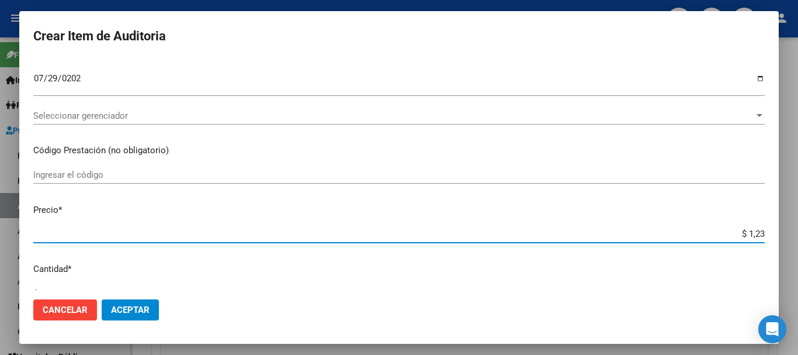
type input "$ 12,38"
type input "$ 123,83"
type input "$ 1.238,33"
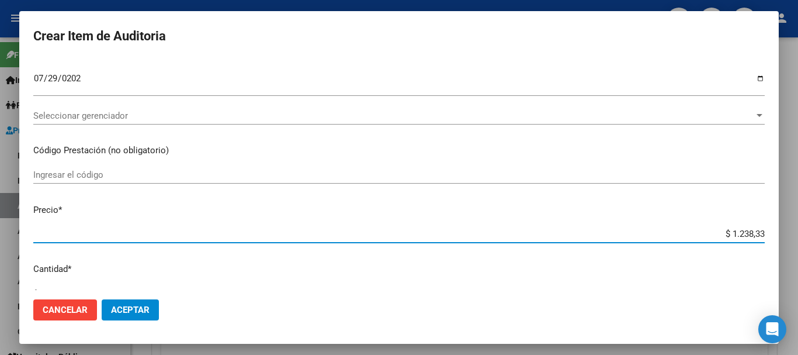
type input "$ 12.383,33"
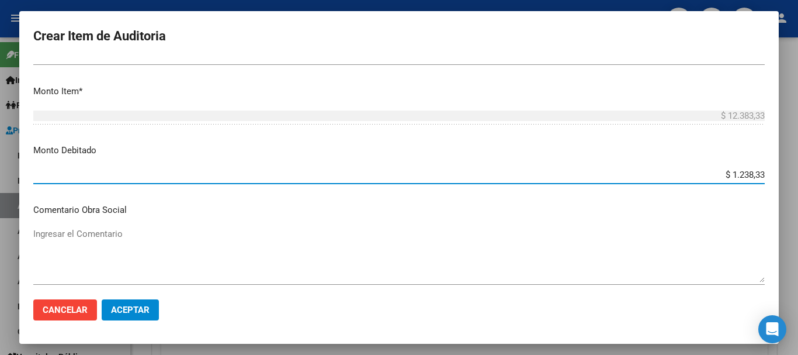
type input "$ 12.383,33"
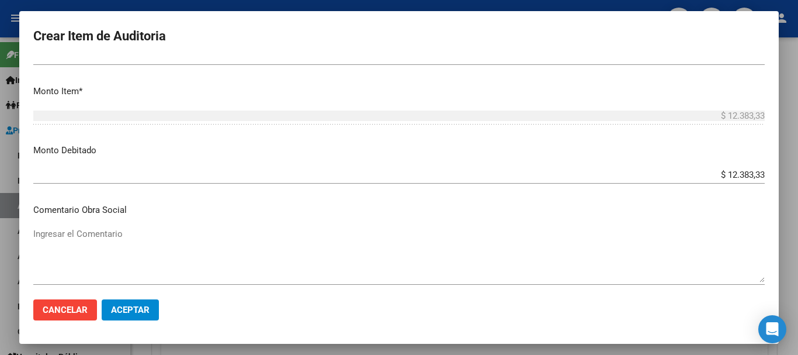
scroll to position [569, 0]
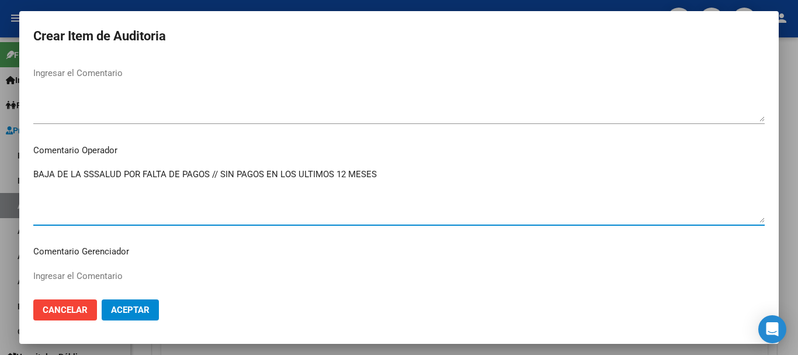
type textarea "BAJA DE LA SSSALUD POR FALTA DE PAGOS // SIN PAGOS EN LOS ULTIMOS 12 MESES"
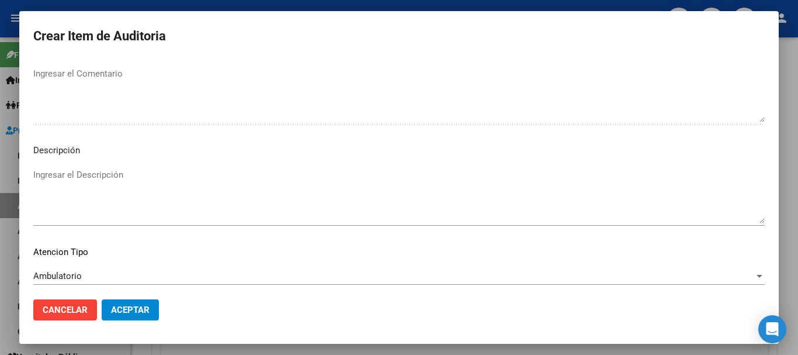
scroll to position [836, 0]
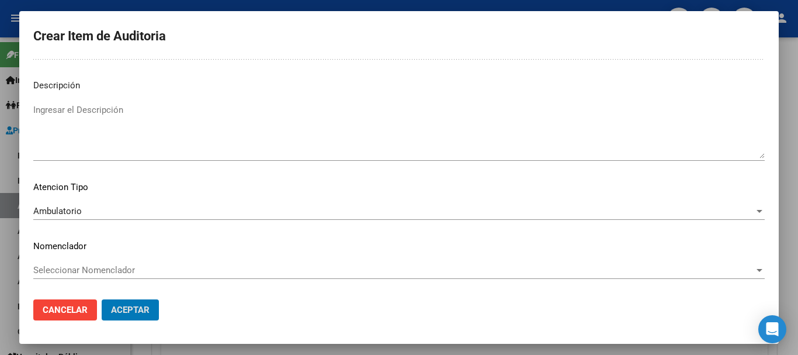
click at [102, 299] on button "Aceptar" at bounding box center [130, 309] width 57 height 21
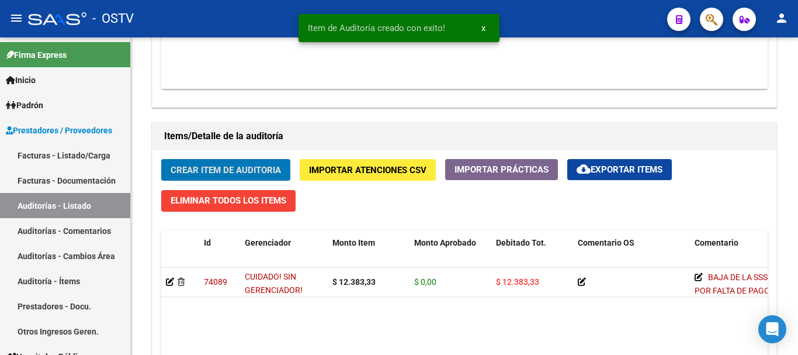
scroll to position [760, 0]
click at [161, 159] on button "Crear Item de Auditoria" at bounding box center [225, 170] width 129 height 22
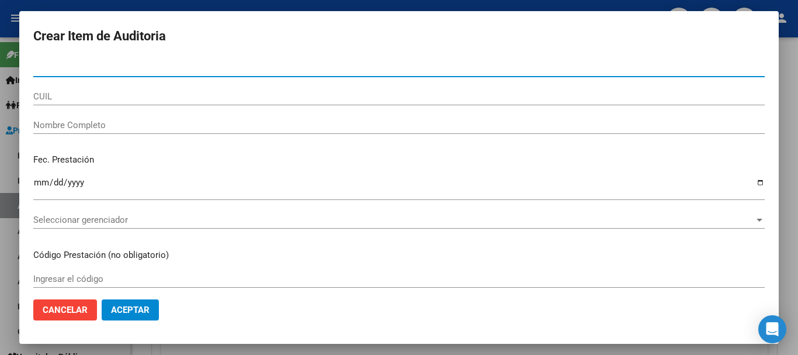
paste input "23117297"
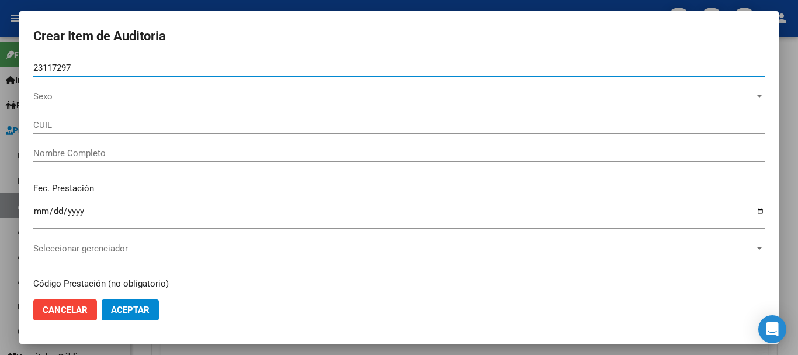
type input "23117297"
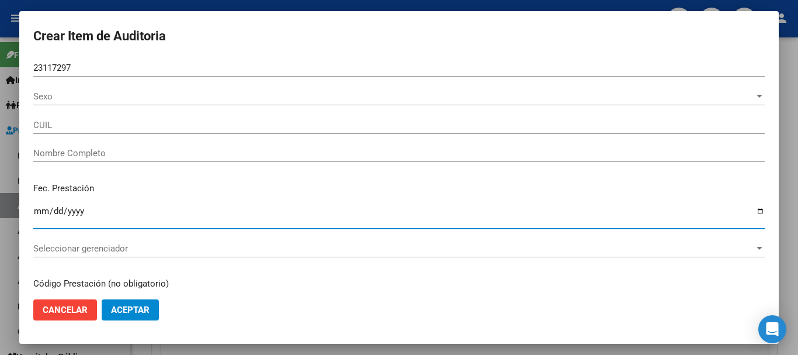
type input "27231172977"
type input "[DEMOGRAPHIC_DATA][PERSON_NAME] [PERSON_NAME]"
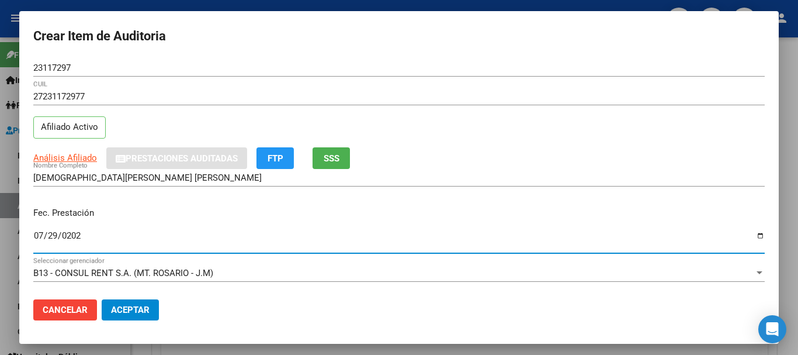
type input "[DATE]"
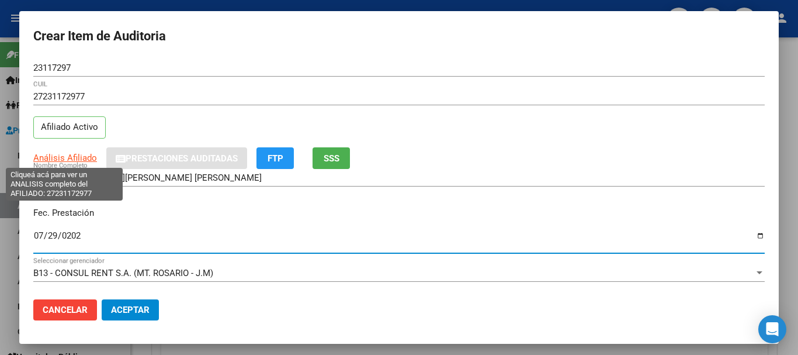
click at [79, 154] on span "Análisis Afiliado" at bounding box center [65, 158] width 64 height 11
type textarea "27231172977"
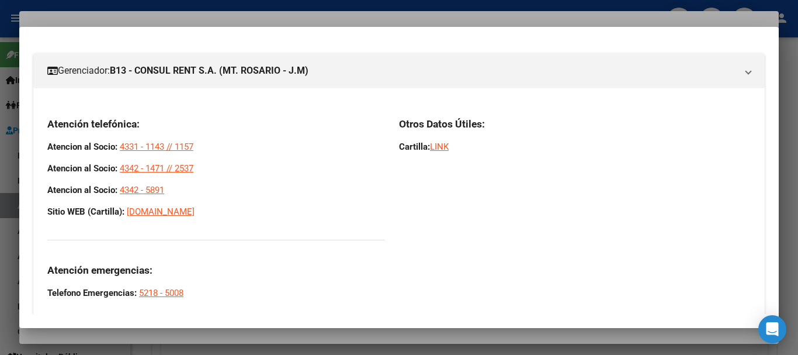
scroll to position [177, 0]
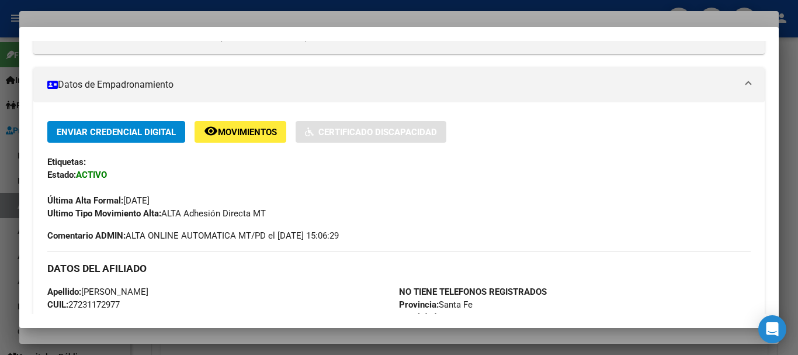
click at [234, 274] on h3 "DATOS DEL AFILIADO" at bounding box center [399, 268] width 704 height 13
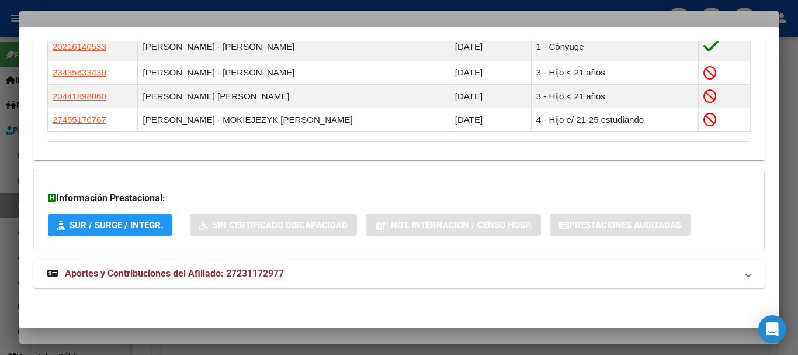
drag, startPoint x: 239, startPoint y: 273, endPoint x: 301, endPoint y: 261, distance: 63.0
click at [240, 273] on span "Aportes y Contribuciones del Afiliado: 27231172977" at bounding box center [174, 273] width 219 height 11
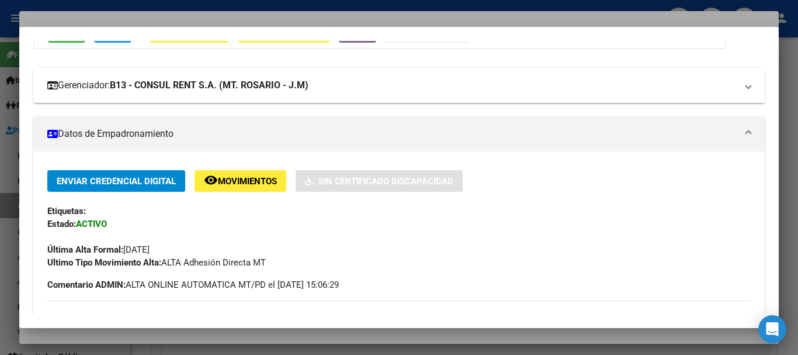
scroll to position [234, 0]
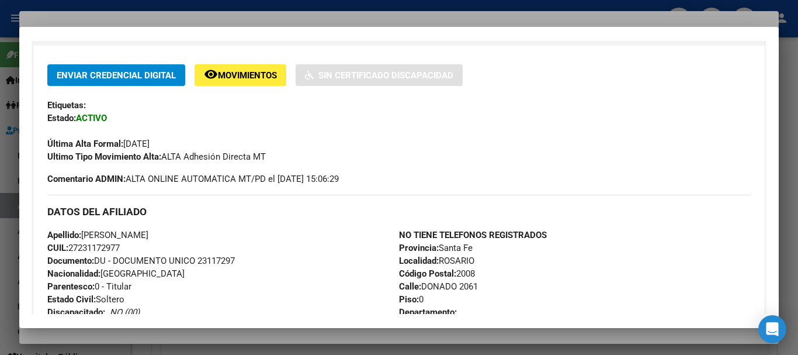
click at [243, 16] on div at bounding box center [399, 177] width 798 height 355
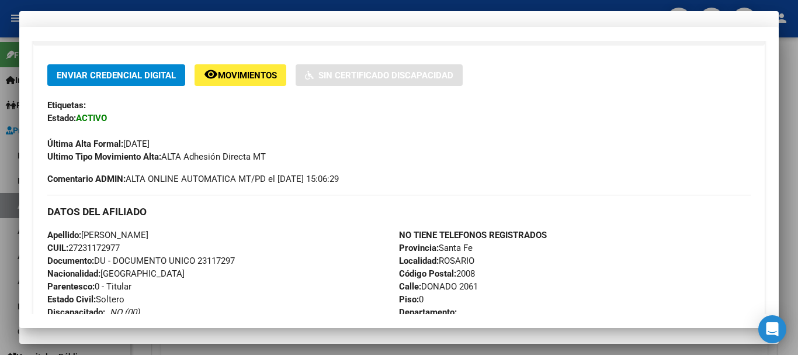
click at [544, 164] on div "Análisis Afiliado Prestaciones Auditadas FTP SSS" at bounding box center [399, 158] width 732 height 22
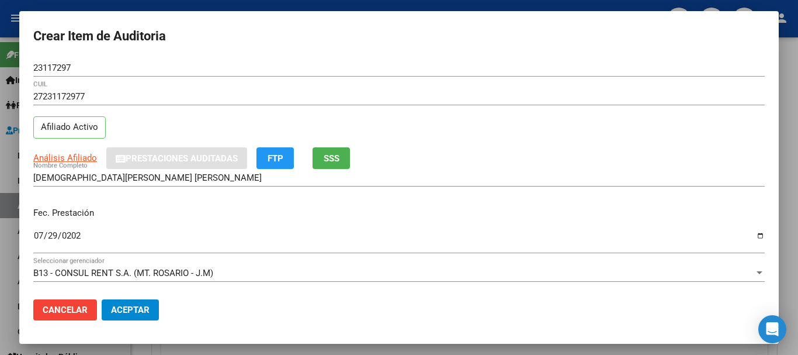
scroll to position [158, 0]
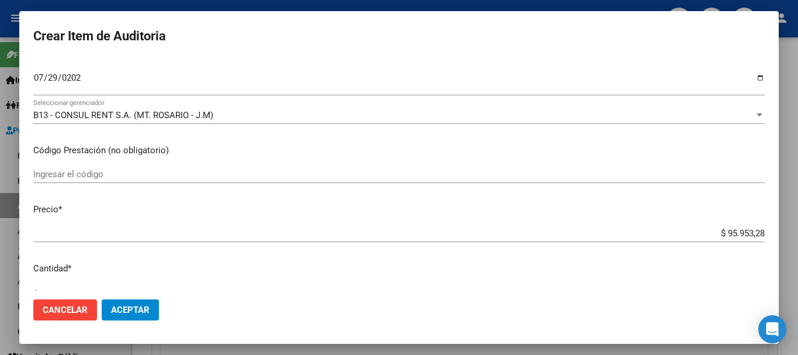
type input "$ 0,01"
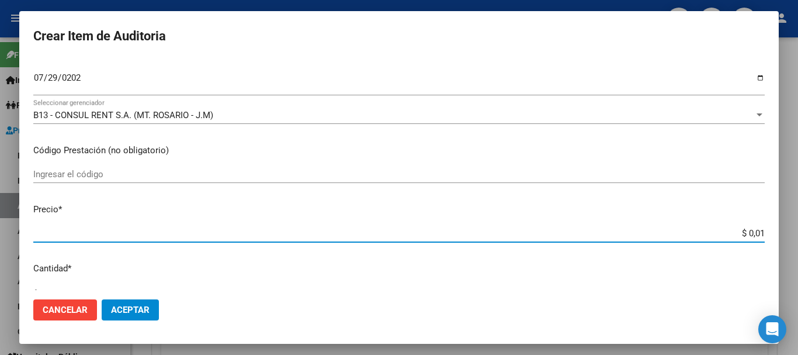
type input "$ 0,12"
type input "$ 1,23"
type input "$ 12,38"
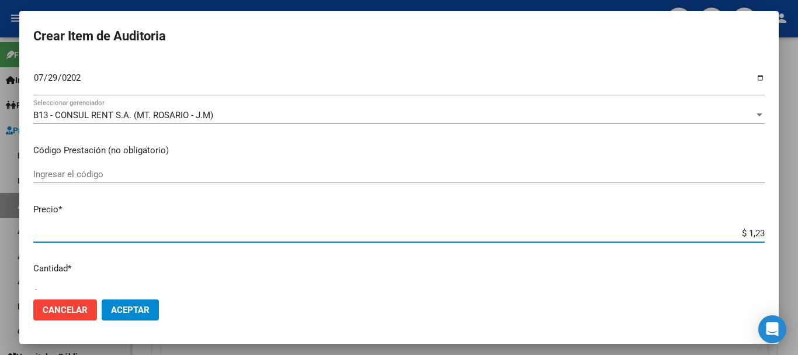
type input "$ 12,38"
type input "$ 123,83"
type input "$ 1.238,33"
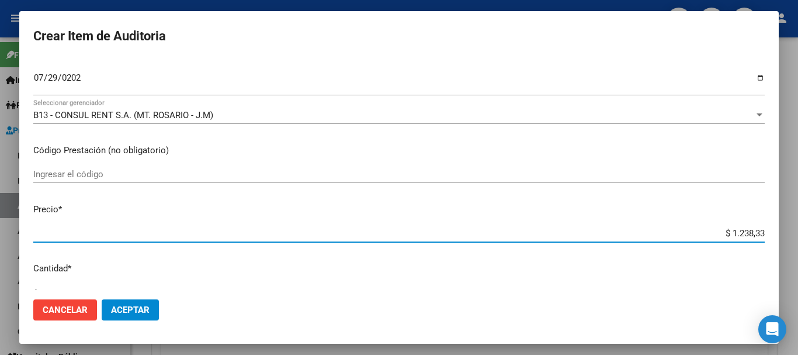
type input "$ 12.383,33"
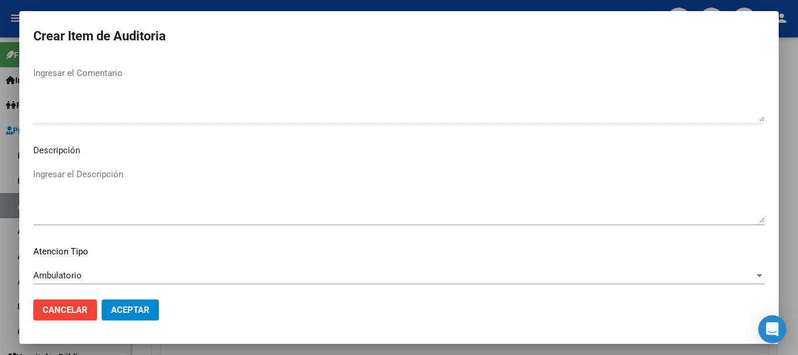
scroll to position [822, 0]
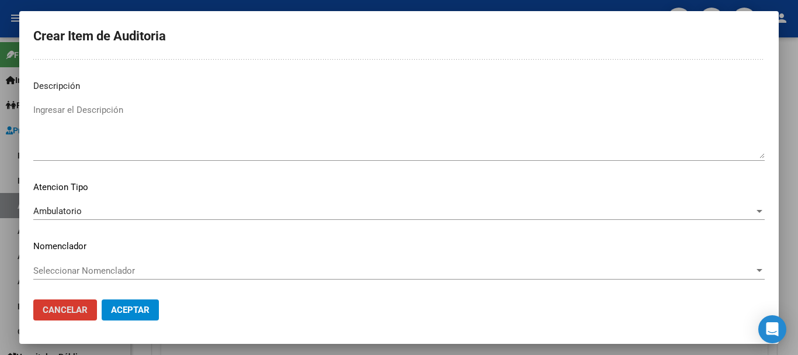
click at [102, 299] on button "Aceptar" at bounding box center [130, 309] width 57 height 21
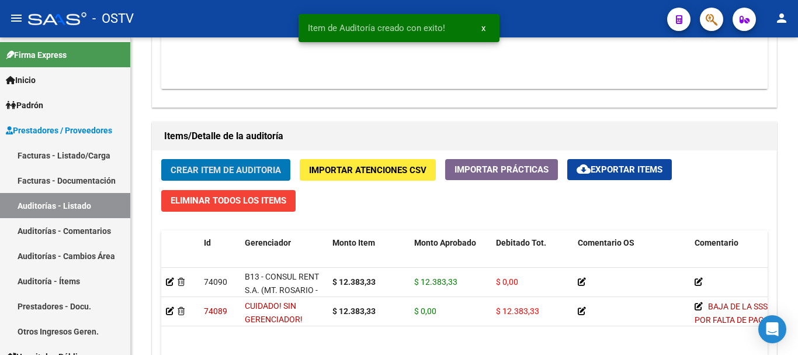
click at [161, 159] on button "Crear Item de Auditoria" at bounding box center [225, 170] width 129 height 22
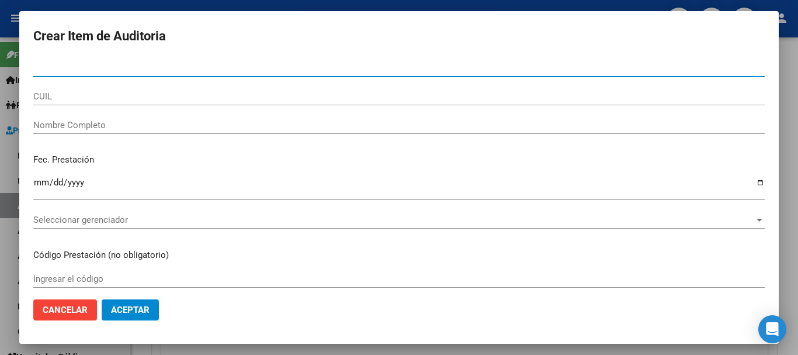
paste input "40089430"
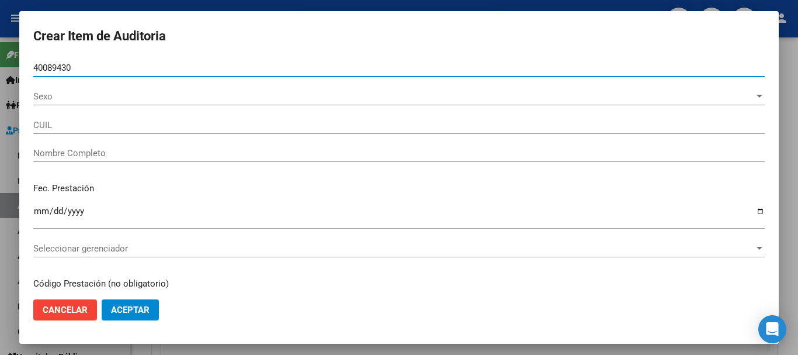
type input "40089430"
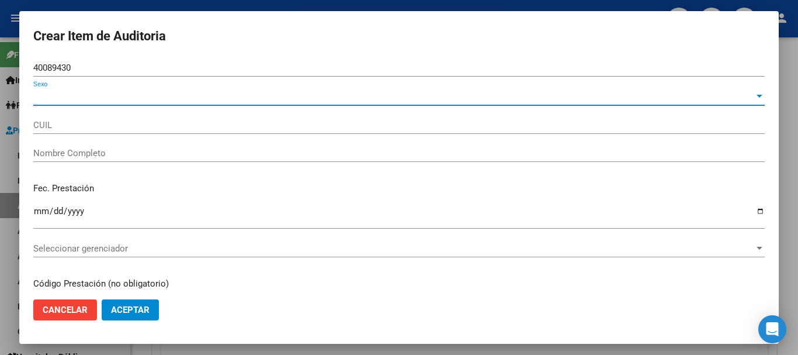
type input "27400894308"
type input "[PERSON_NAME] [PERSON_NAME] -"
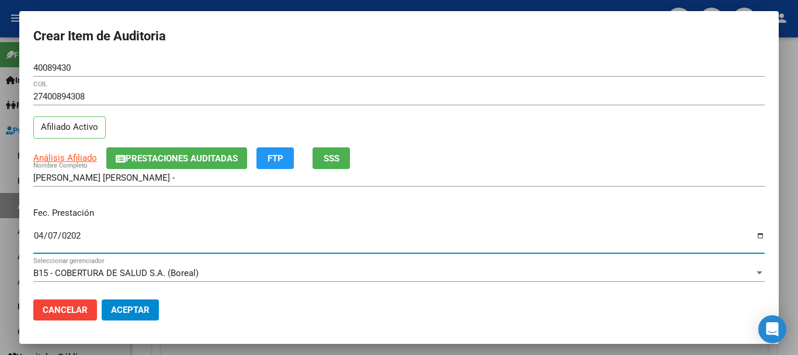
type input "[DATE]"
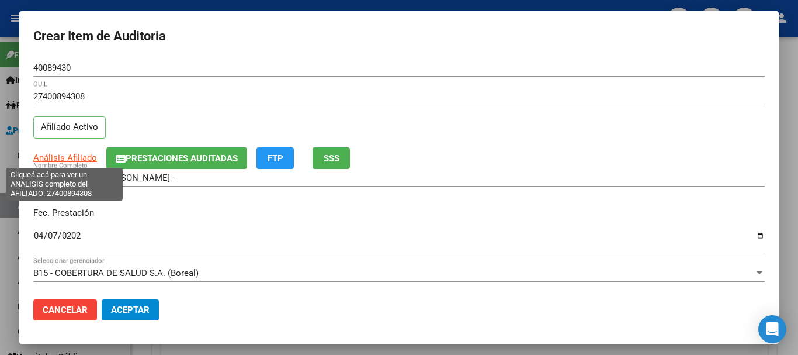
click at [65, 153] on span "Análisis Afiliado" at bounding box center [65, 158] width 64 height 11
type textarea "27400894308"
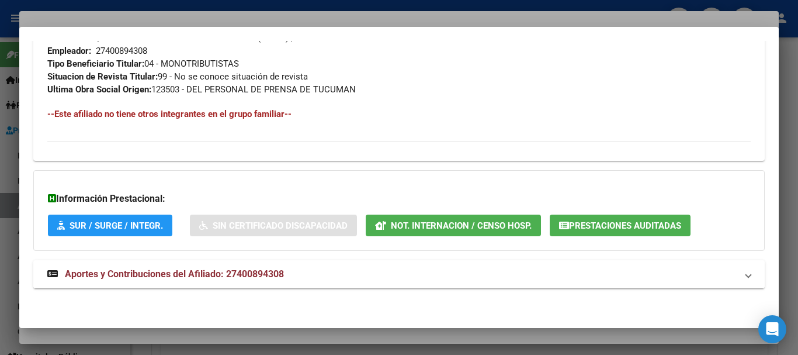
click at [267, 275] on span "Aportes y Contribuciones del Afiliado: 27400894308" at bounding box center [174, 273] width 219 height 11
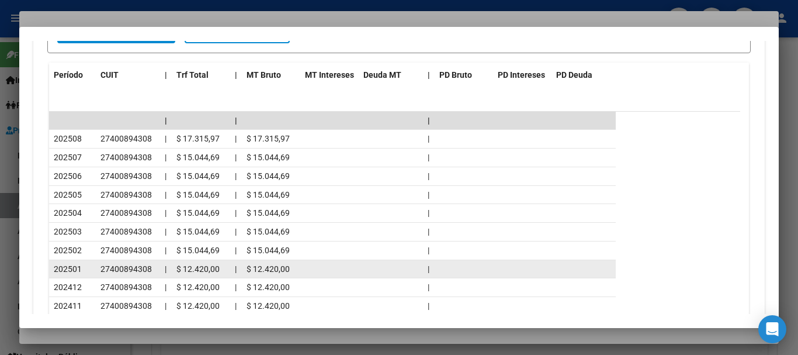
scroll to position [1040, 0]
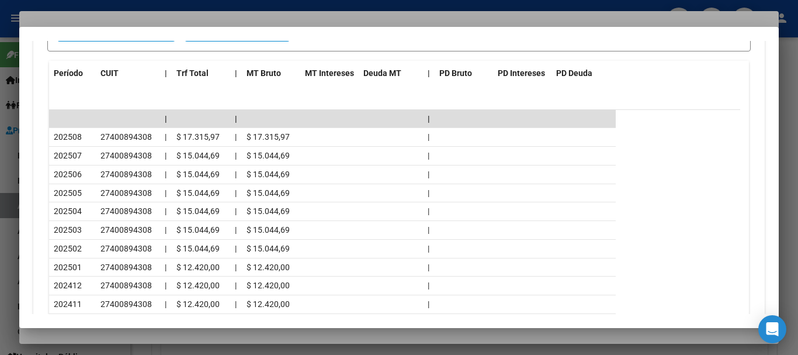
click at [208, 19] on div at bounding box center [399, 177] width 798 height 355
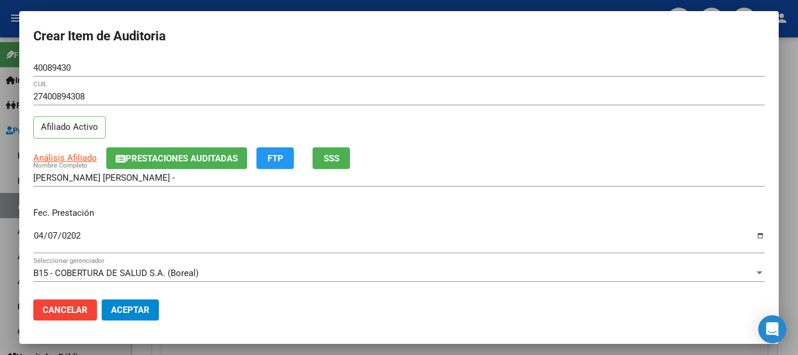
click at [558, 148] on mat-dialog-content "40089430 Nro Documento 27400894308 CUIL Afiliado Activo Análisis Afiliado Prest…" at bounding box center [399, 174] width 760 height 231
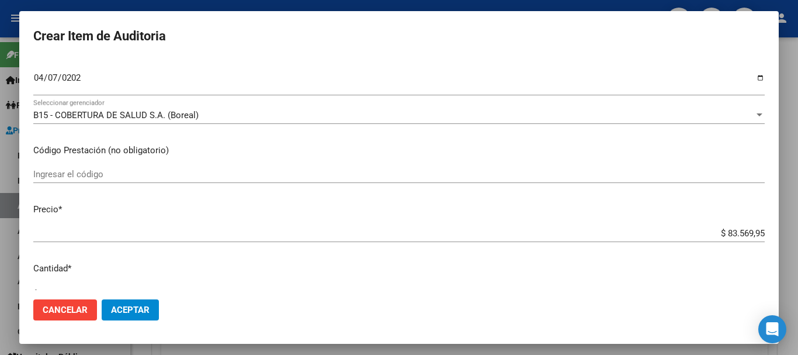
type input "$ 0,05"
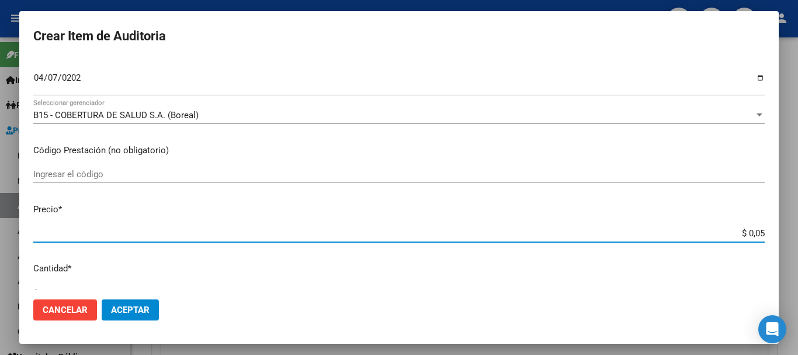
type input "$ 0,55"
type input "$ 5,57"
type input "$ 55,71"
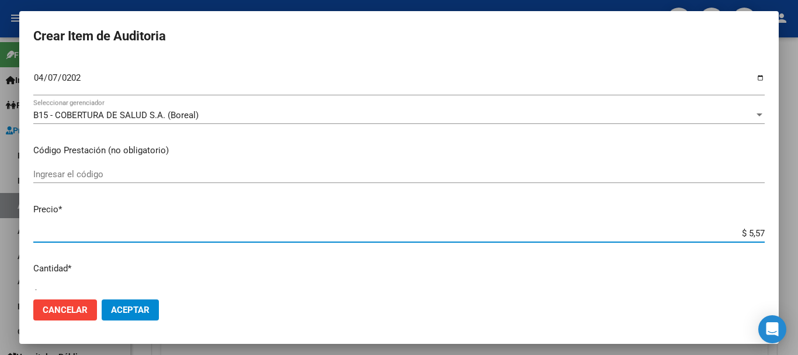
type input "$ 55,71"
type input "$ 557,13"
type input "$ 5.571,33"
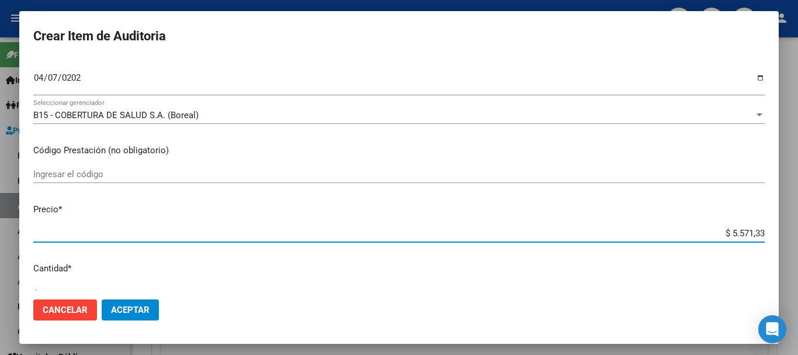
type input "$ 55.713,30"
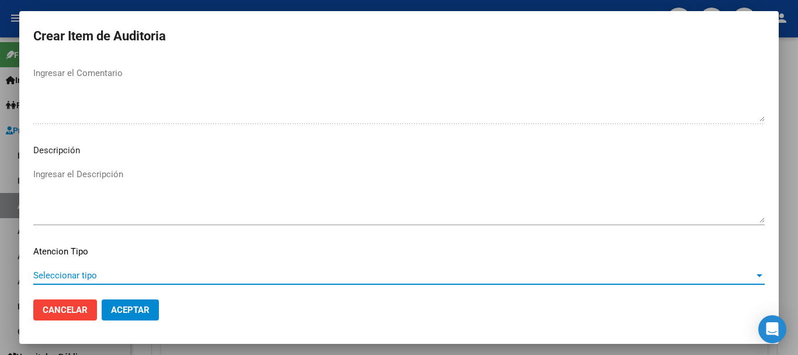
scroll to position [822, 0]
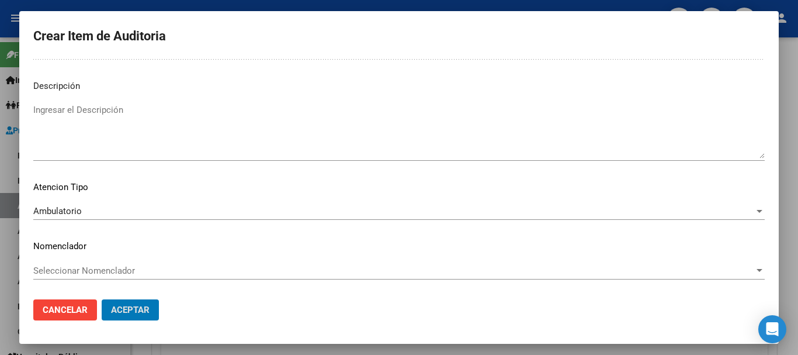
click at [102, 299] on button "Aceptar" at bounding box center [130, 309] width 57 height 21
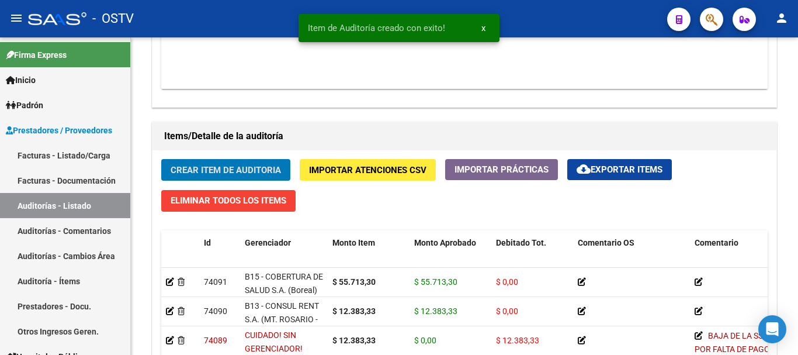
click at [161, 159] on button "Crear Item de Auditoria" at bounding box center [225, 170] width 129 height 22
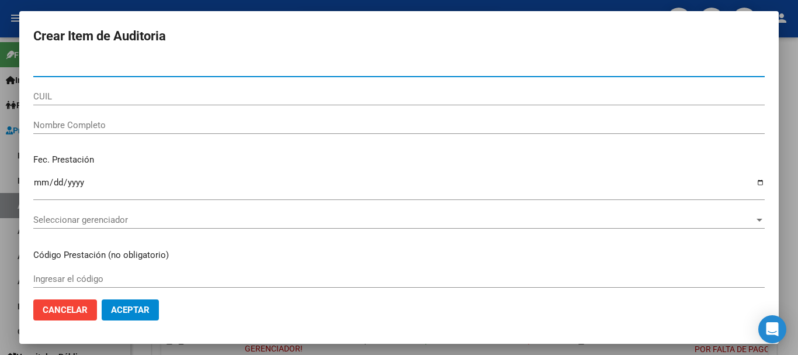
paste input "33977258"
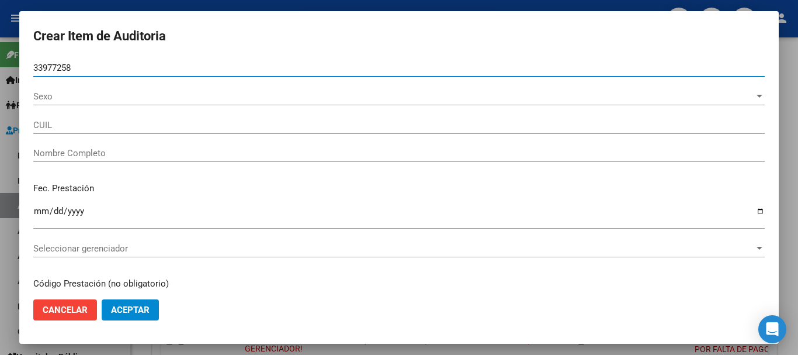
type input "33977258"
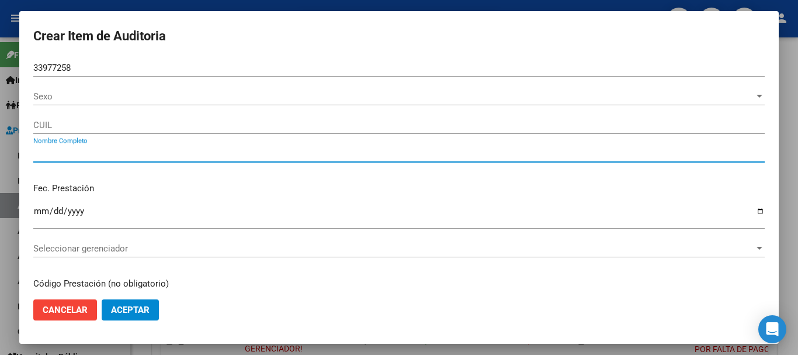
type input "20339772585"
type input "[PERSON_NAME]"
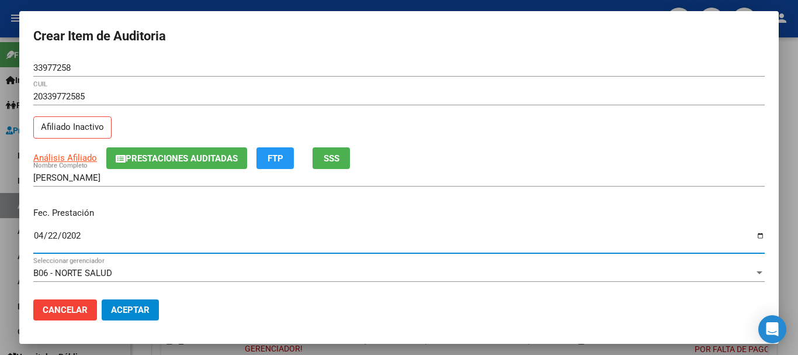
type input "[DATE]"
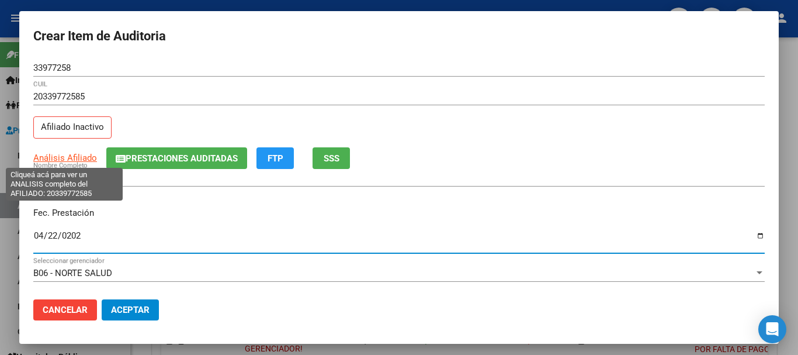
click at [85, 155] on span "Análisis Afiliado" at bounding box center [65, 158] width 64 height 11
type textarea "20339772585"
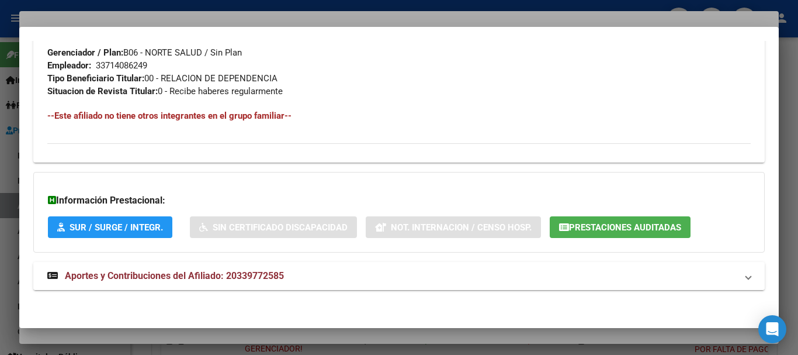
scroll to position [593, 0]
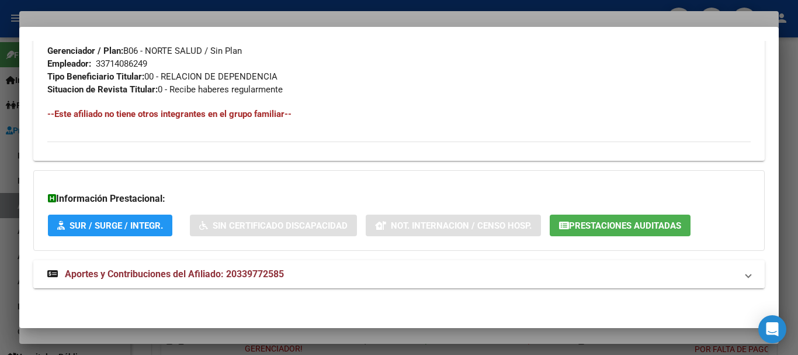
drag, startPoint x: 154, startPoint y: 274, endPoint x: 260, endPoint y: 265, distance: 106.1
click at [157, 274] on span "Aportes y Contribuciones del Afiliado: 20339772585" at bounding box center [174, 273] width 219 height 11
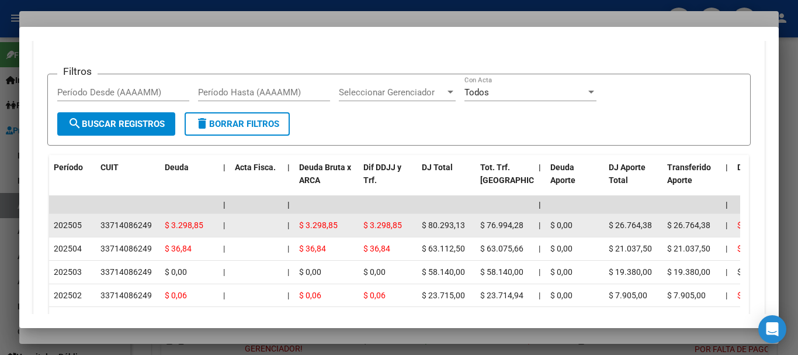
scroll to position [964, 0]
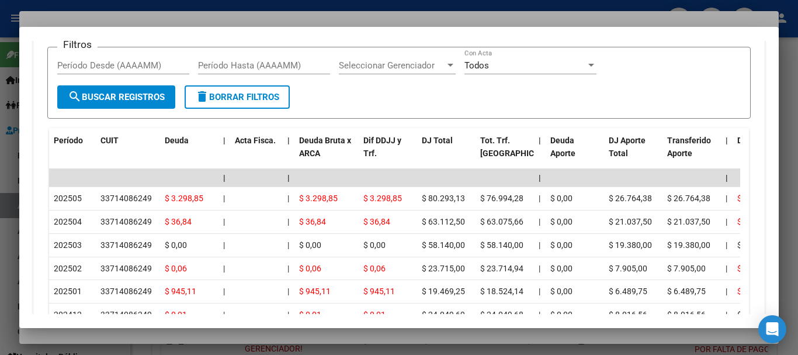
click at [167, 23] on div at bounding box center [399, 177] width 798 height 355
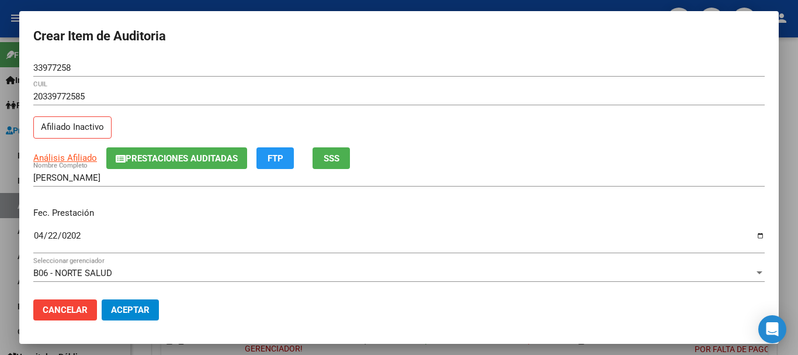
click at [407, 95] on input "20339772585" at bounding box center [399, 96] width 732 height 11
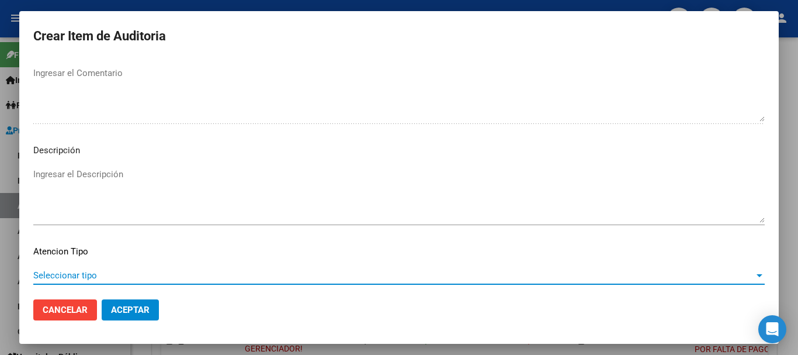
scroll to position [822, 0]
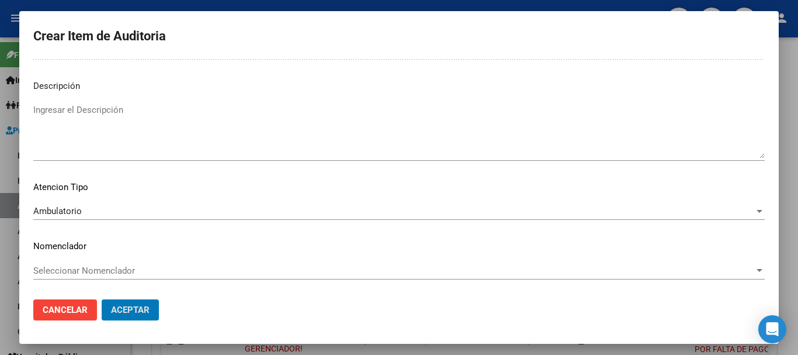
click at [102, 299] on button "Aceptar" at bounding box center [130, 309] width 57 height 21
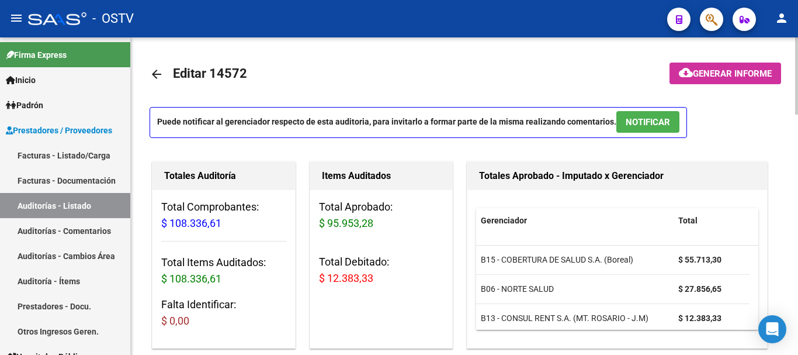
scroll to position [0, 0]
click at [706, 73] on span "Generar informe" at bounding box center [732, 74] width 79 height 11
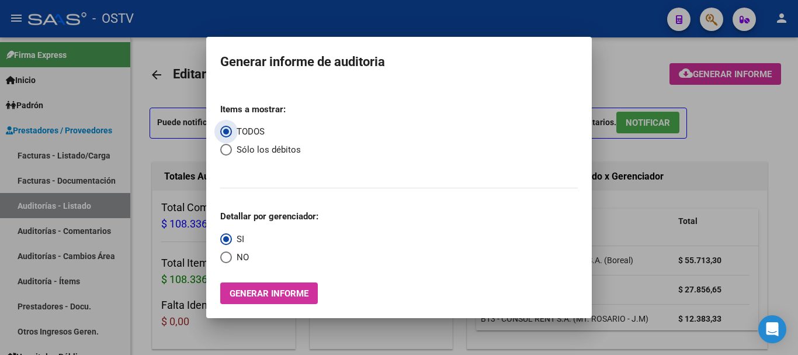
click at [221, 147] on span "Select an option" at bounding box center [226, 150] width 12 height 12
click at [221, 147] on input "Sólo los débitos" at bounding box center [226, 150] width 12 height 12
radio input "true"
click at [223, 258] on mat-dialog-content "Items a mostrar: TODOS Sólo los débitos Detallar por gerenciador: SI NO Generar…" at bounding box center [399, 195] width 386 height 220
click at [228, 256] on span "Select an option" at bounding box center [226, 257] width 12 height 12
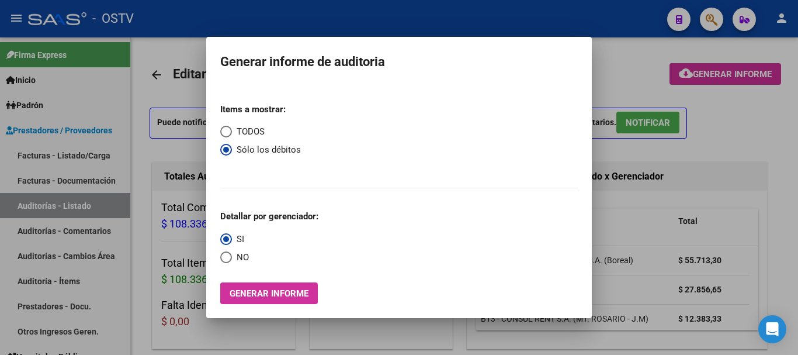
click at [228, 256] on input "NO" at bounding box center [226, 257] width 12 height 12
radio input "true"
click at [265, 283] on button "Generar informe" at bounding box center [269, 293] width 98 height 22
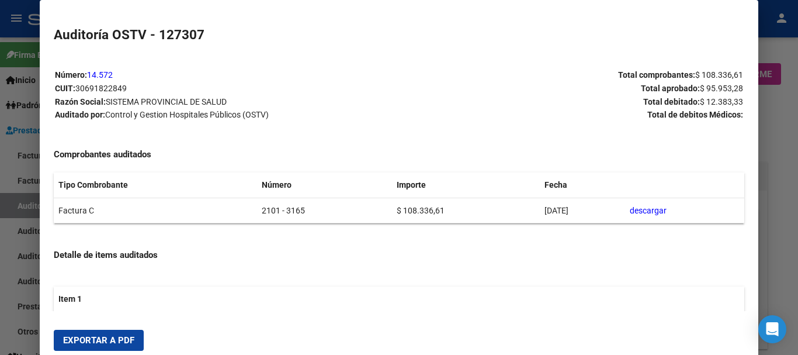
click at [112, 338] on span "Exportar a PDF" at bounding box center [98, 340] width 71 height 11
click at [781, 252] on div at bounding box center [399, 177] width 798 height 355
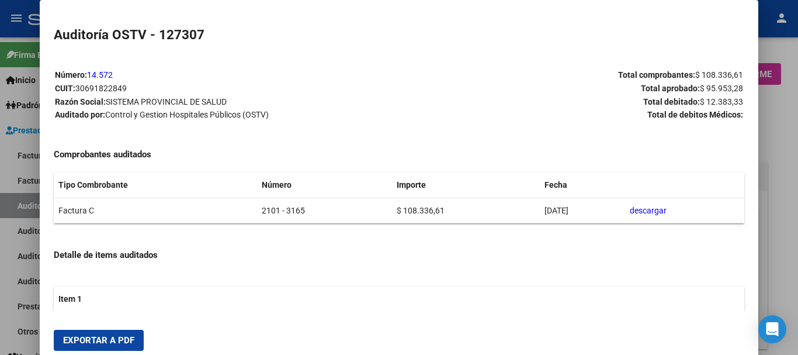
click at [781, 252] on div at bounding box center [399, 177] width 798 height 355
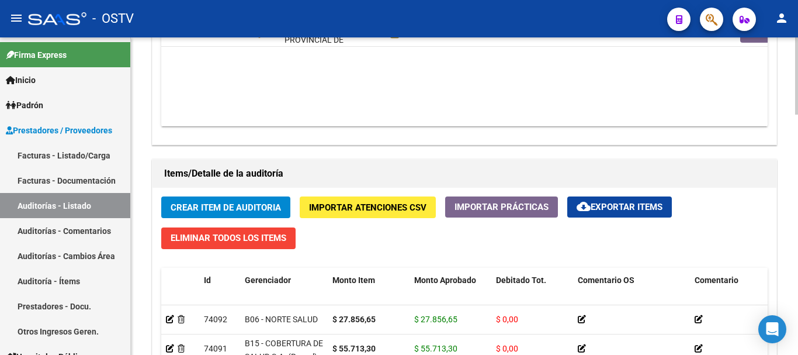
scroll to position [701, 0]
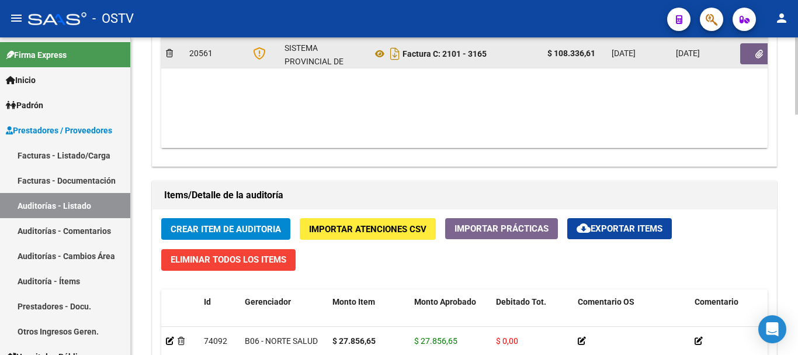
click at [753, 53] on button "button" at bounding box center [758, 53] width 37 height 21
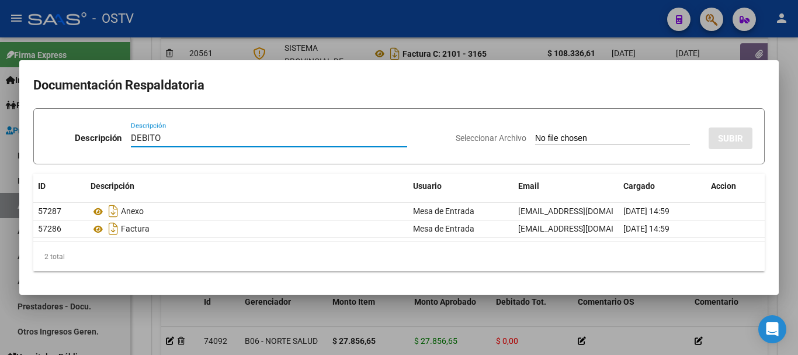
type input "DEBITO"
click at [535, 133] on input "Seleccionar Archivo" at bounding box center [612, 138] width 155 height 11
type input "C:\fakepath\DEBITO FC 2101-3165.pdf"
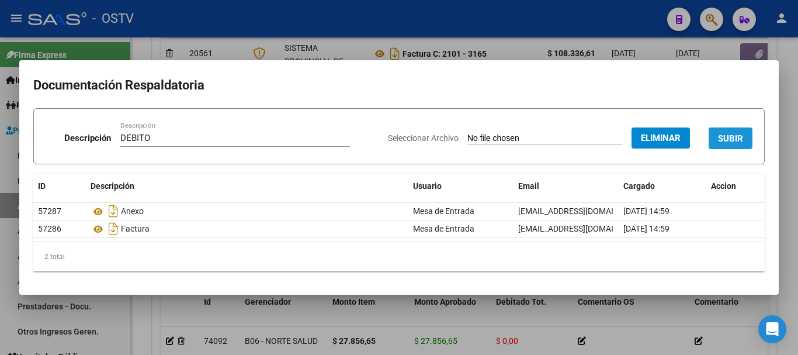
click at [745, 130] on button "SUBIR" at bounding box center [731, 138] width 44 height 22
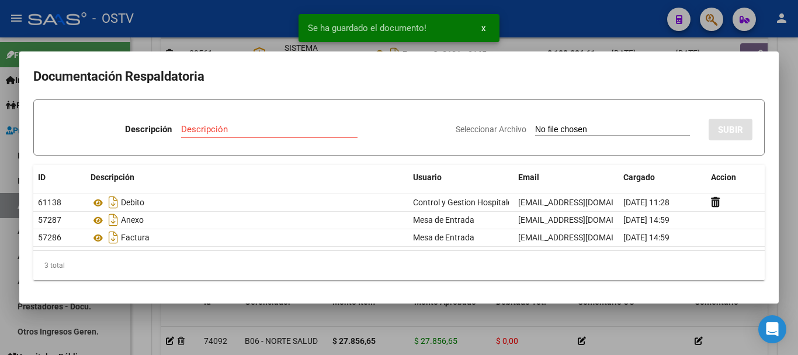
click at [798, 181] on div at bounding box center [399, 177] width 798 height 355
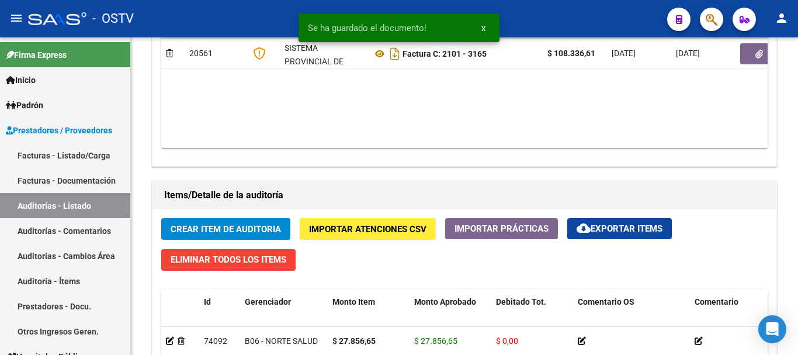
click at [798, 181] on div at bounding box center [796, 195] width 3 height 317
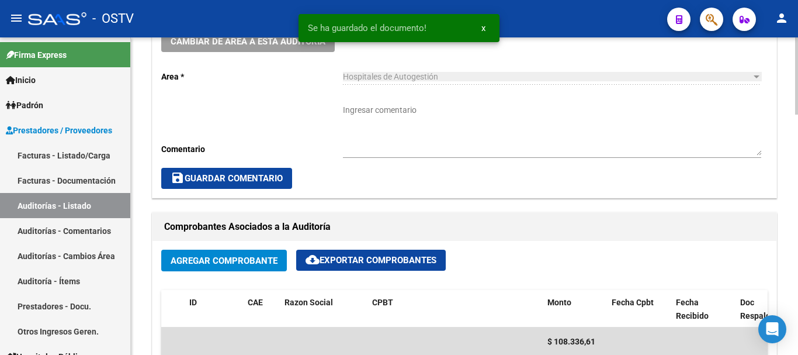
scroll to position [326, 0]
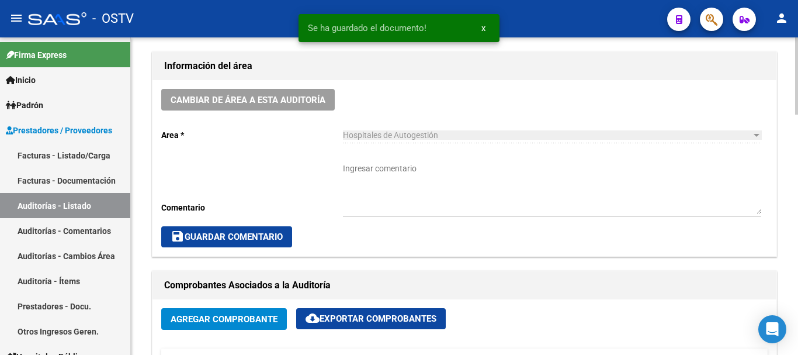
drag, startPoint x: 528, startPoint y: 181, endPoint x: 534, endPoint y: 186, distance: 7.9
click at [527, 182] on textarea "Ingresar comentario" at bounding box center [552, 187] width 418 height 51
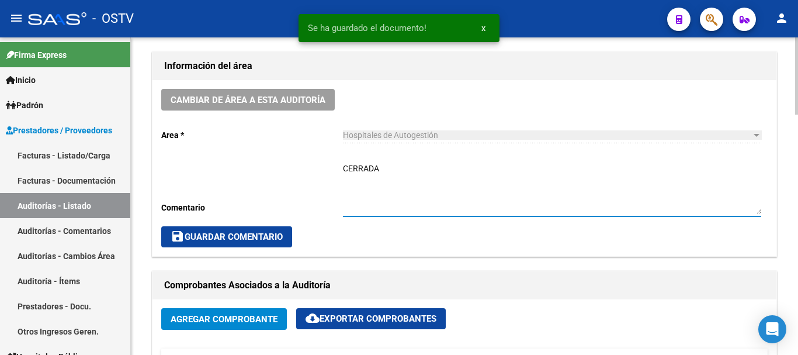
type textarea "CERRADA"
click at [247, 242] on span "save Guardar Comentario" at bounding box center [227, 236] width 112 height 11
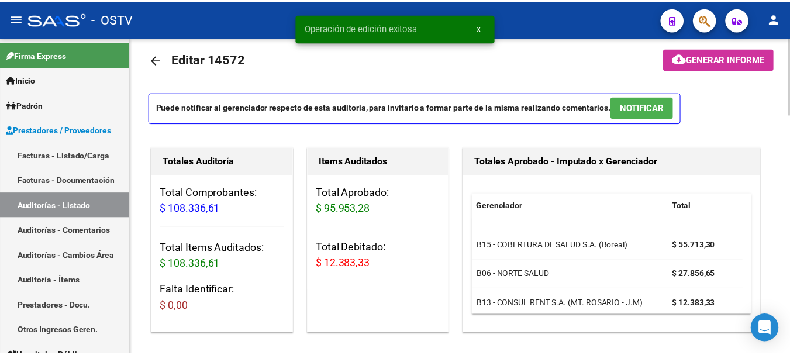
scroll to position [0, 0]
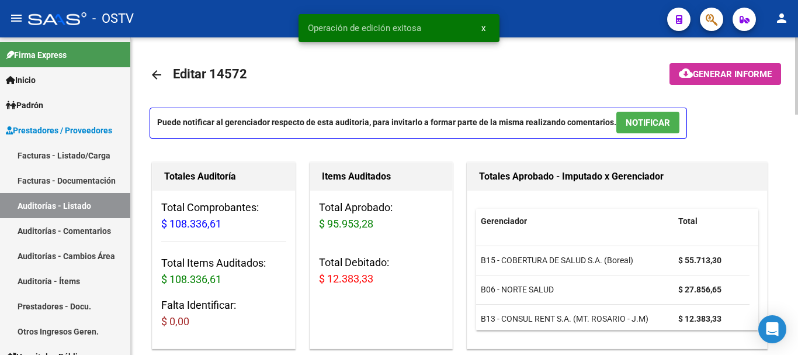
click at [162, 71] on mat-icon "arrow_back" at bounding box center [157, 75] width 14 height 14
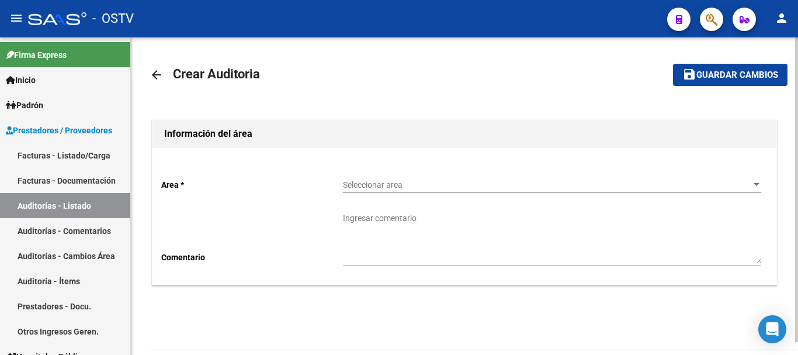
click at [781, 22] on mat-icon "person" at bounding box center [782, 18] width 14 height 14
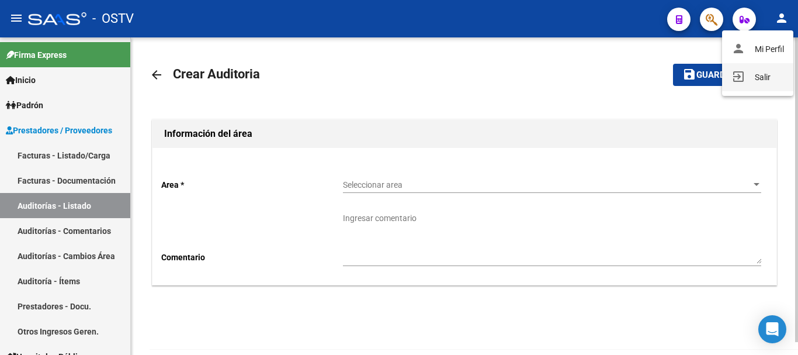
click at [760, 75] on button "exit_to_app Salir" at bounding box center [757, 77] width 71 height 28
